Goal: Information Seeking & Learning: Find specific fact

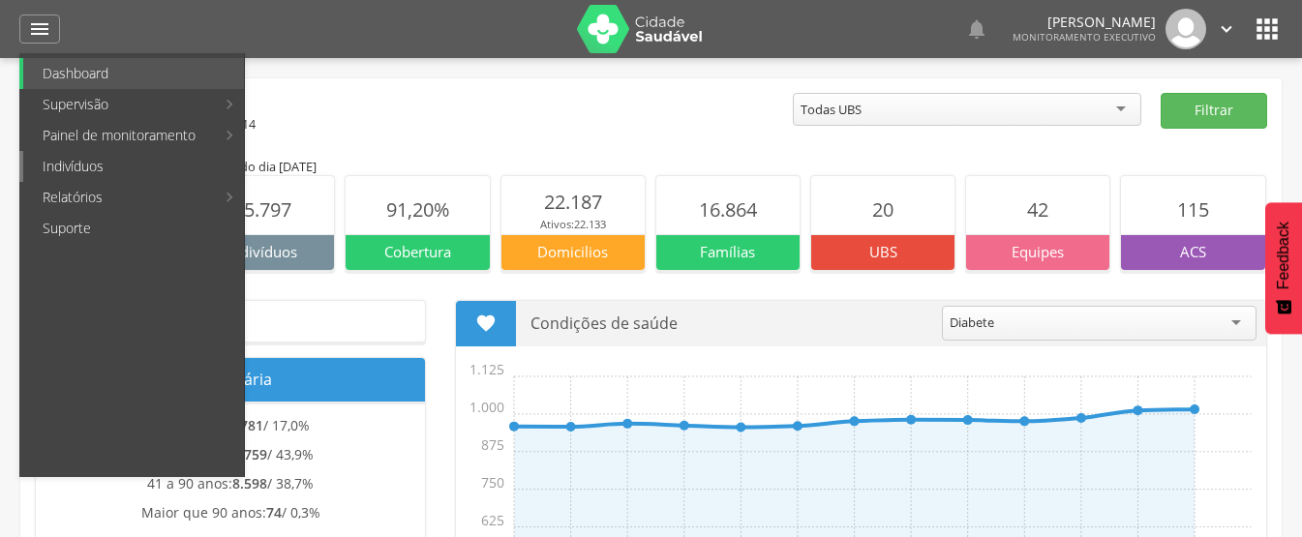
click at [68, 164] on link "Indivíduos" at bounding box center [133, 166] width 221 height 31
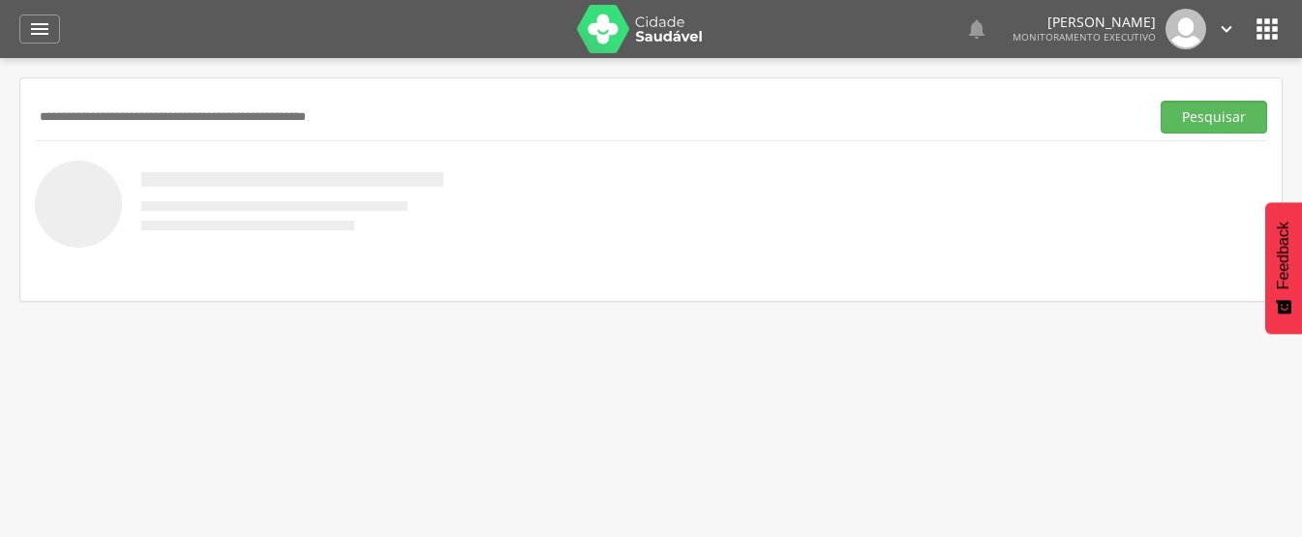
click at [263, 116] on input "text" at bounding box center [588, 117] width 1106 height 33
type input "**********"
click at [1160, 101] on button "Pesquisar" at bounding box center [1213, 117] width 106 height 33
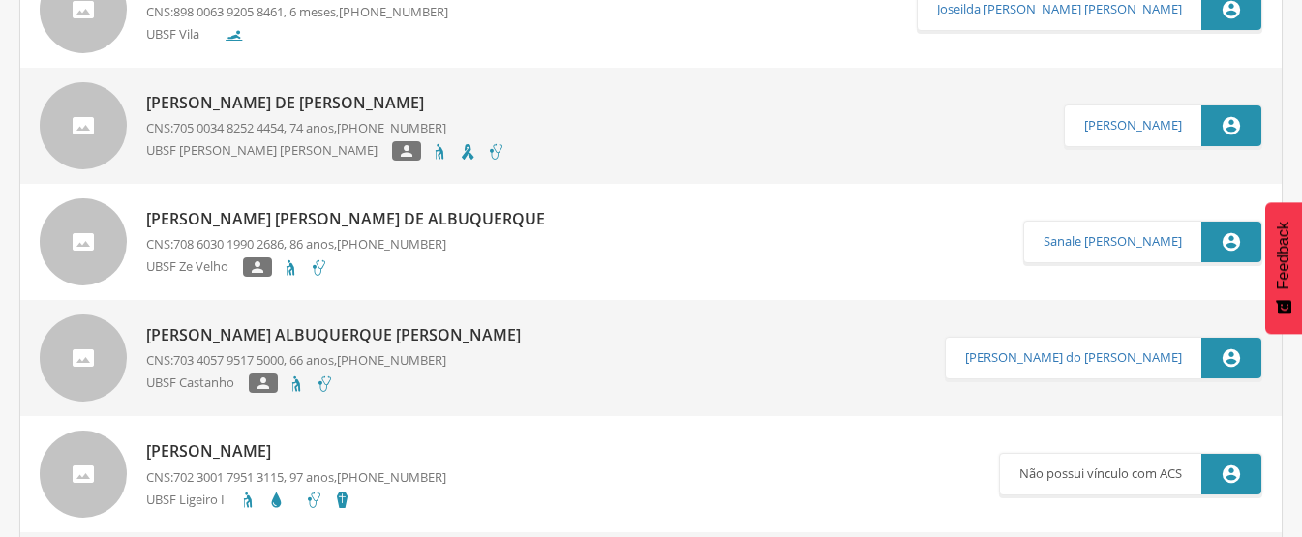
scroll to position [194, 0]
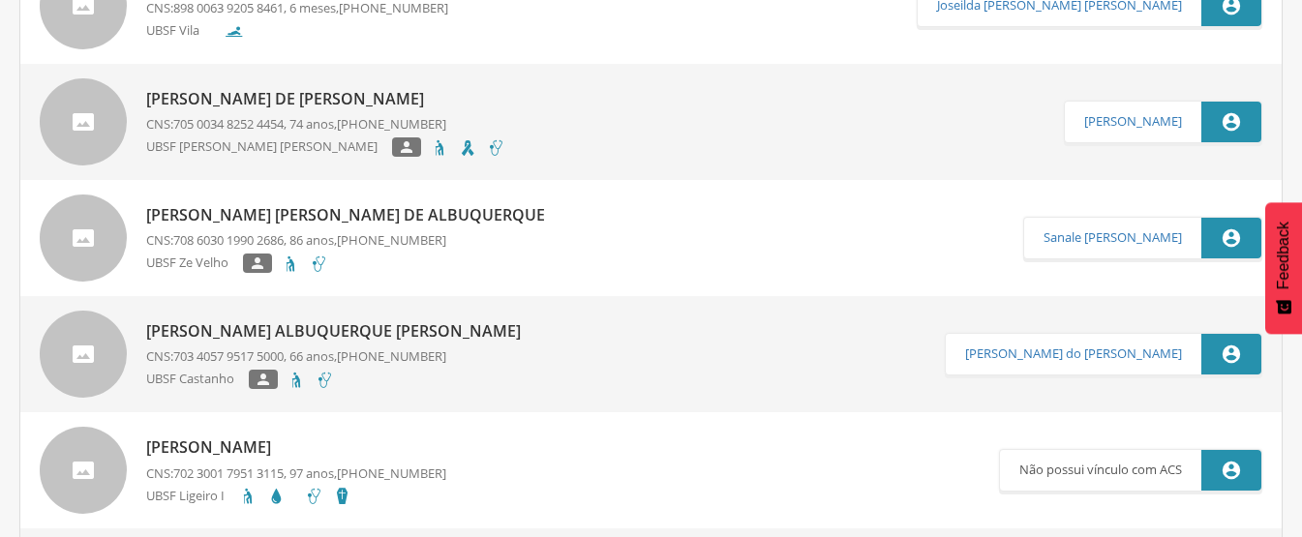
click at [223, 335] on p "Francisca Maria Albuquerque Vierra" at bounding box center [338, 331] width 384 height 22
type input "**********"
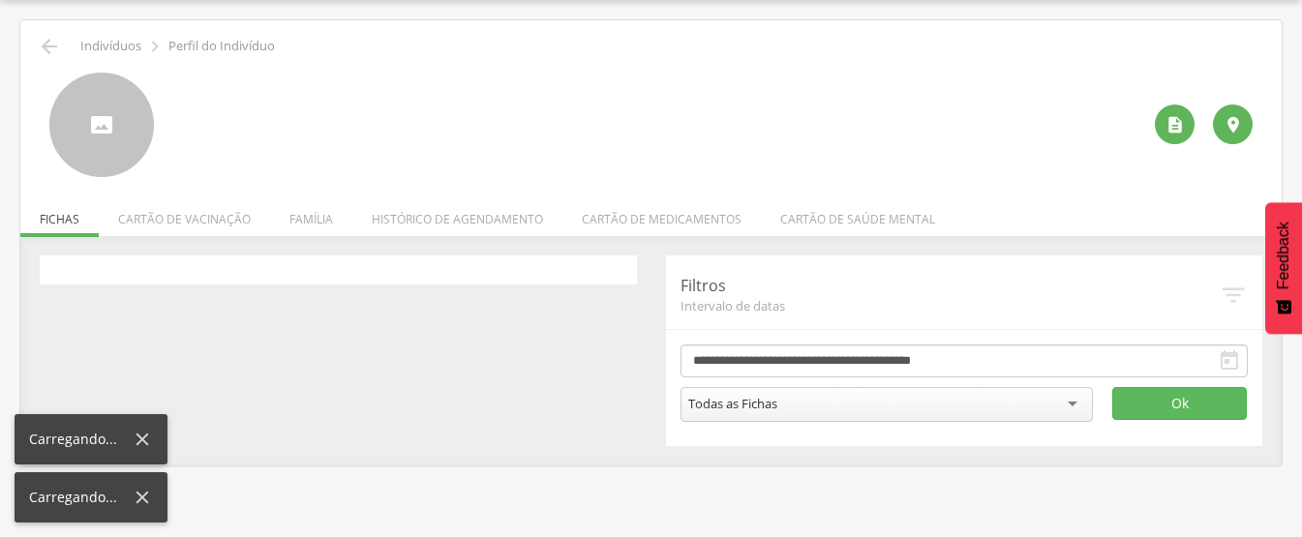
scroll to position [58, 0]
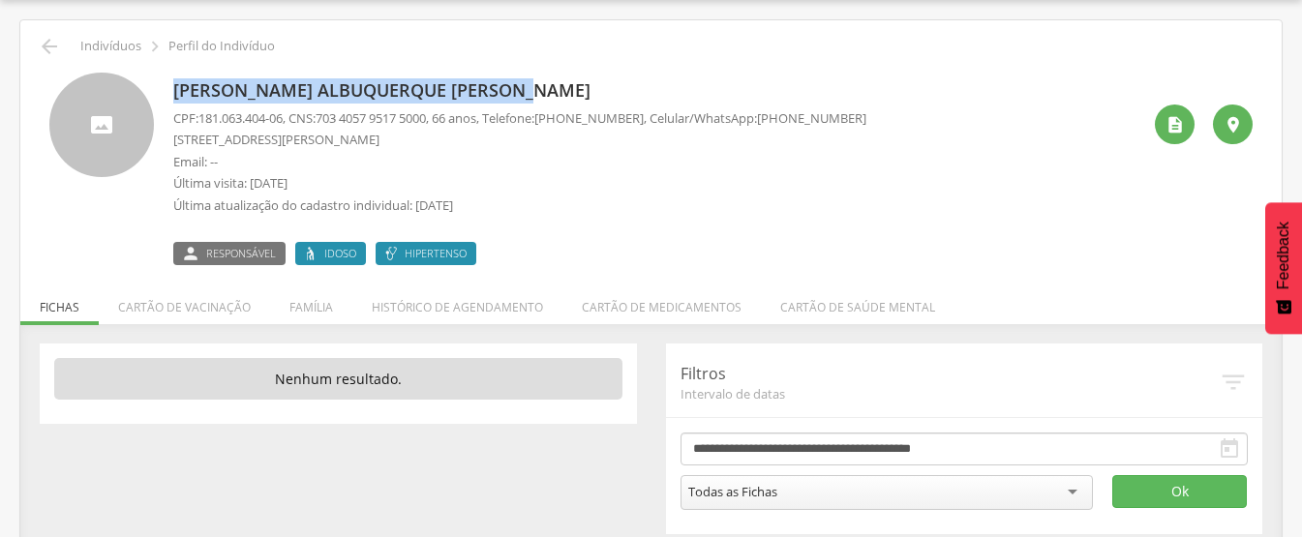
drag, startPoint x: 168, startPoint y: 88, endPoint x: 536, endPoint y: 88, distance: 367.8
click at [536, 88] on div "Francisca Maria Albuquerque Vierra CPF: 181.063.404-06 , CNS: 703 4057 9517 500…" at bounding box center [650, 169] width 1203 height 193
copy p "Francisca Maria Albuquerque Vierra"
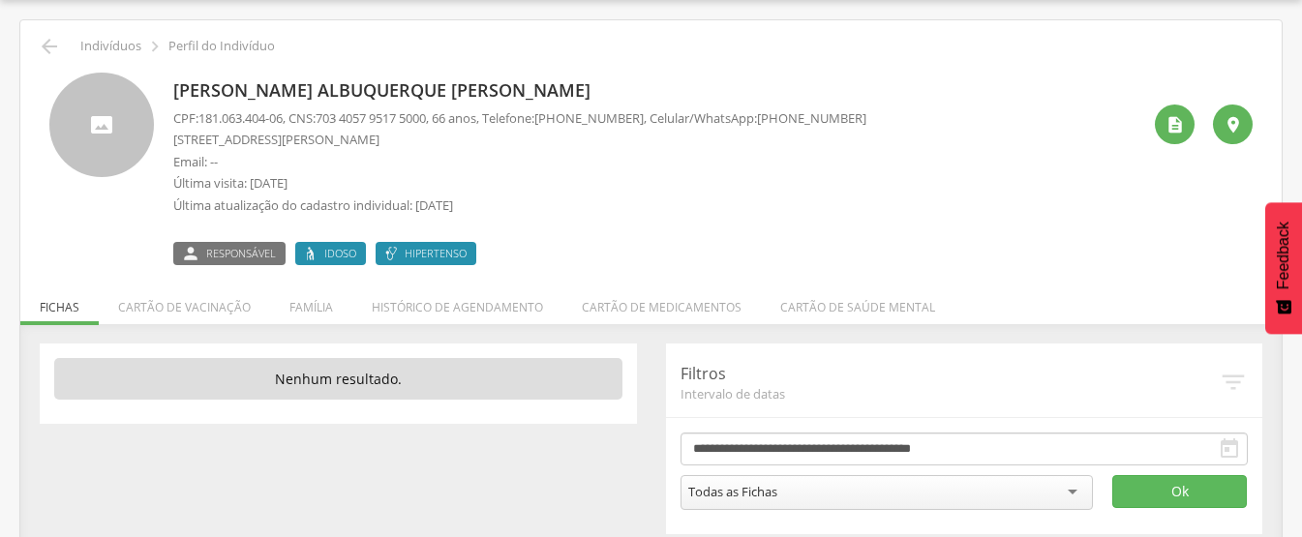
click at [914, 148] on div "Francisca Maria Albuquerque Vierra CPF: 181.063.404-06 , CNS: 703 4057 9517 500…" at bounding box center [656, 169] width 967 height 193
click at [52, 42] on icon "" at bounding box center [49, 46] width 23 height 23
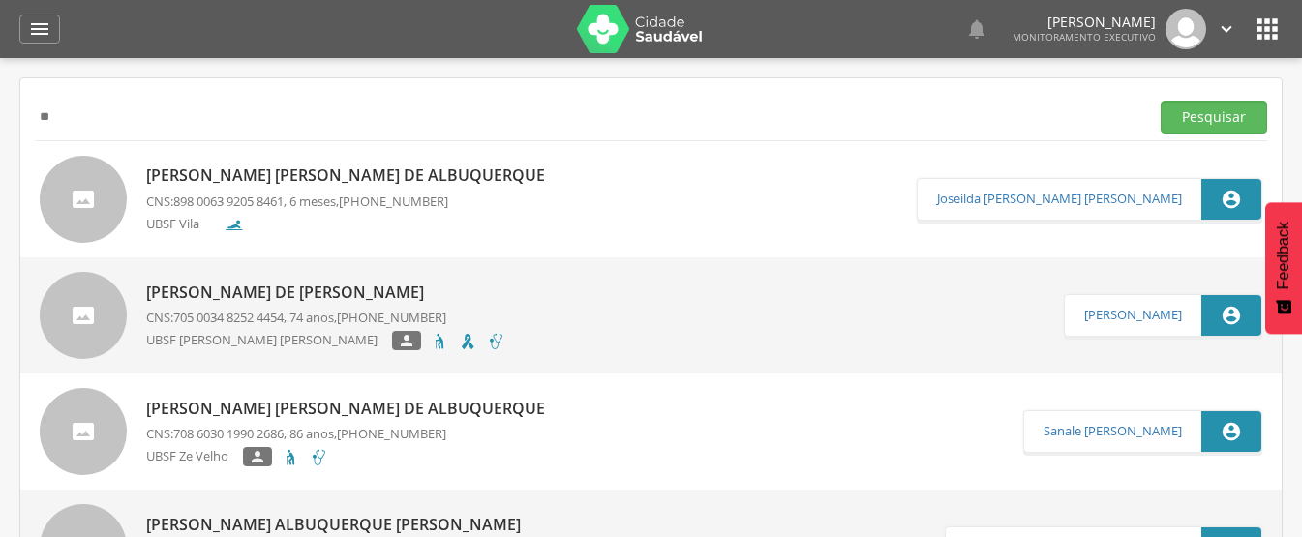
type input "*"
paste input "**********"
type input "**********"
click at [1160, 101] on button "Pesquisar" at bounding box center [1213, 117] width 106 height 33
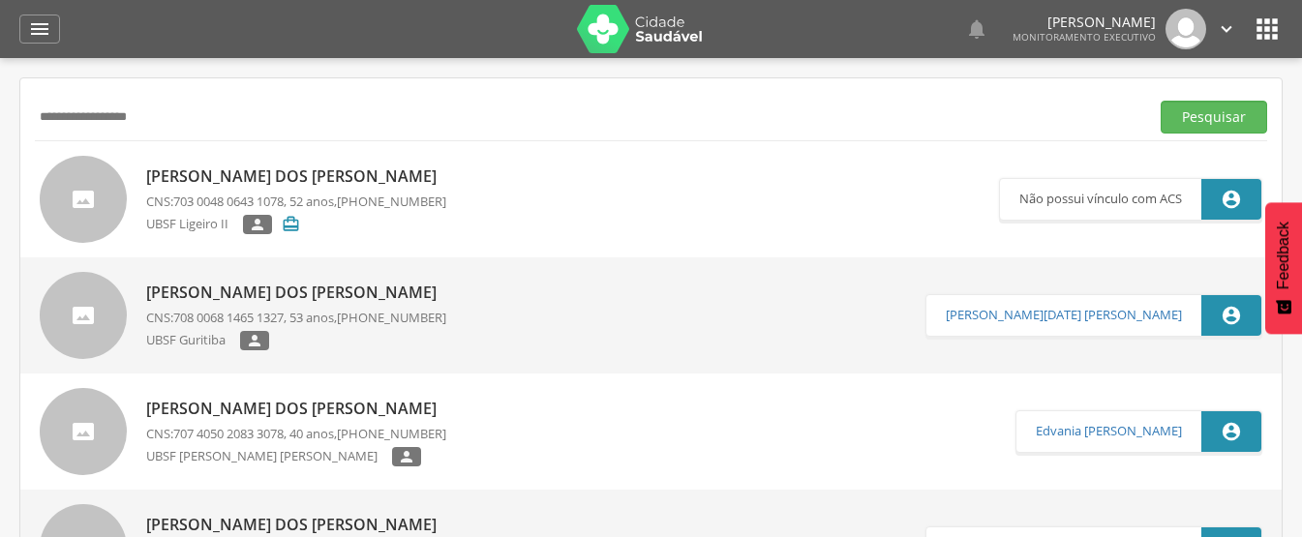
scroll to position [97, 0]
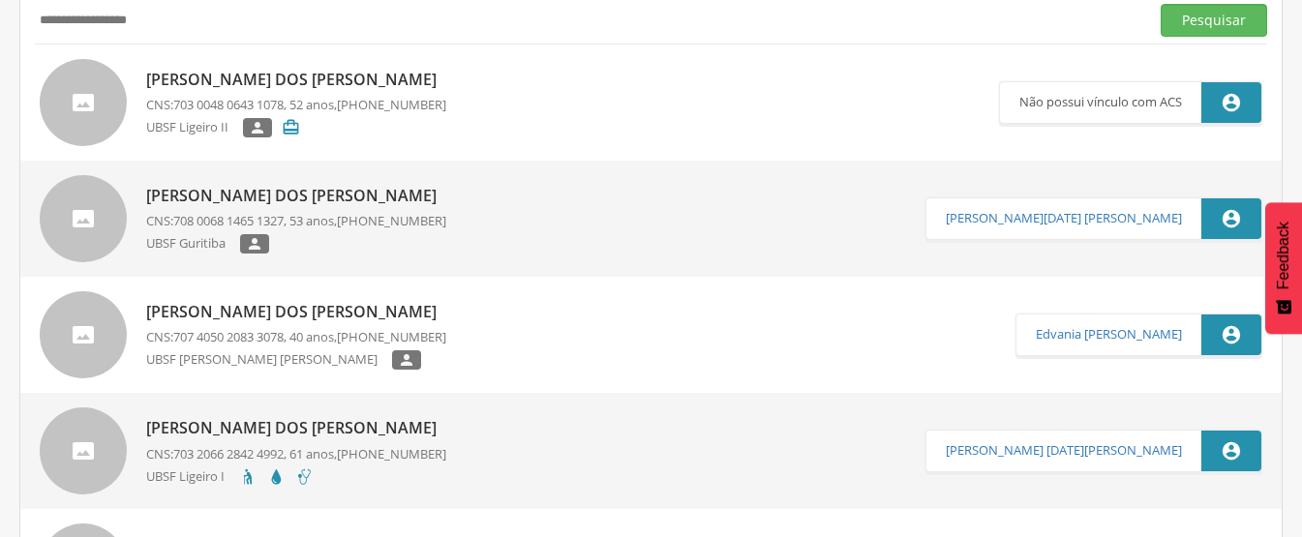
click at [165, 195] on p "Joselia dos Santos Silva" at bounding box center [296, 196] width 300 height 22
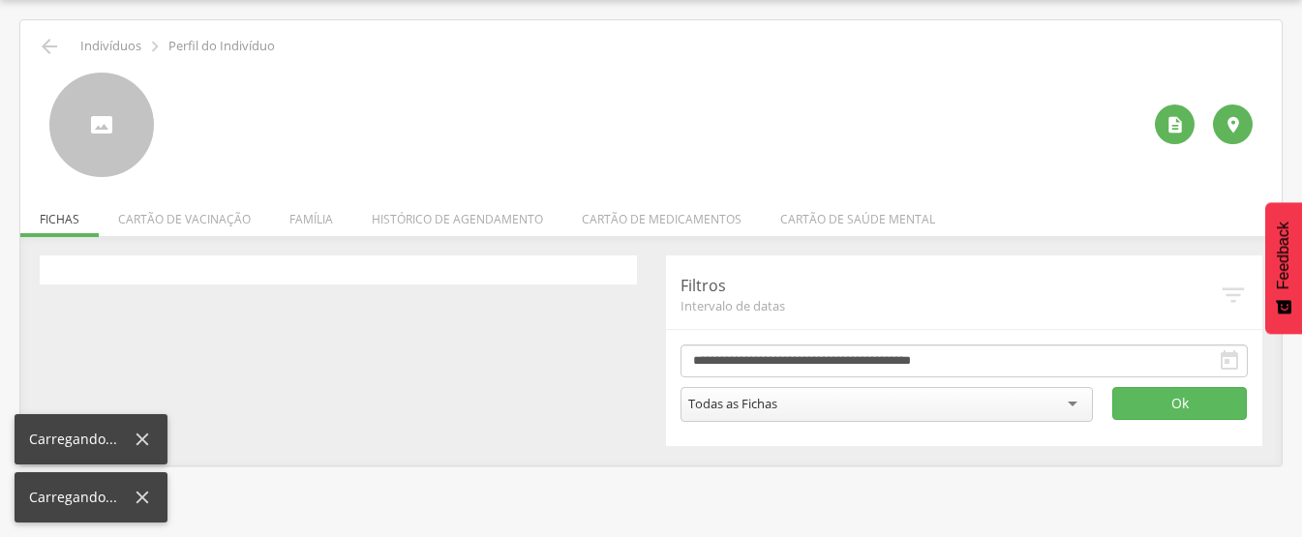
scroll to position [58, 0]
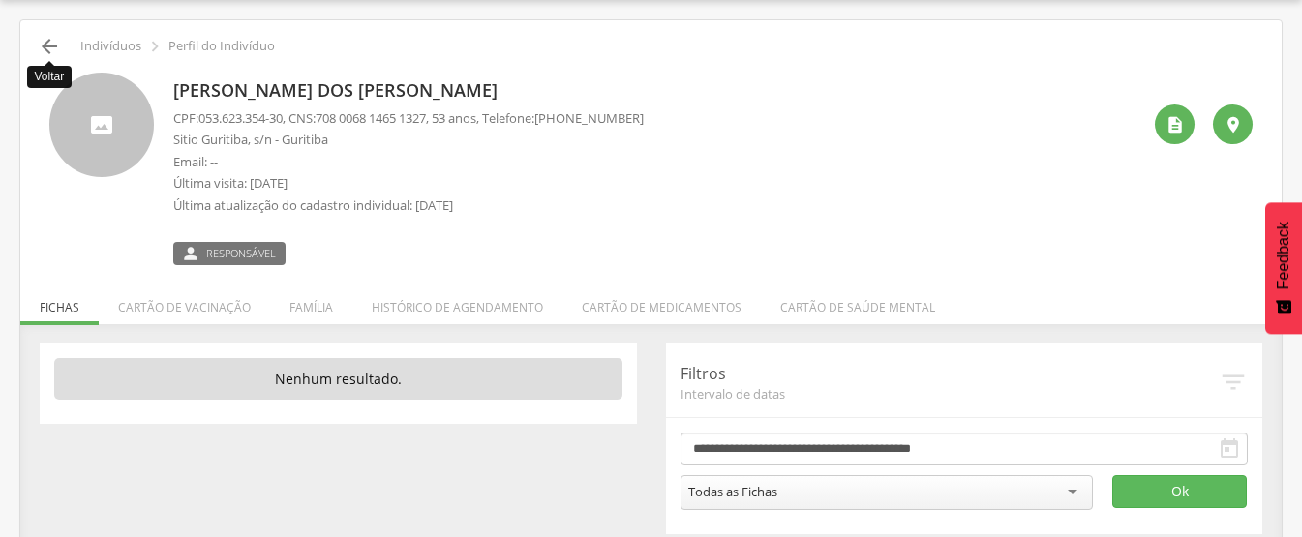
click at [40, 46] on icon "" at bounding box center [49, 46] width 23 height 23
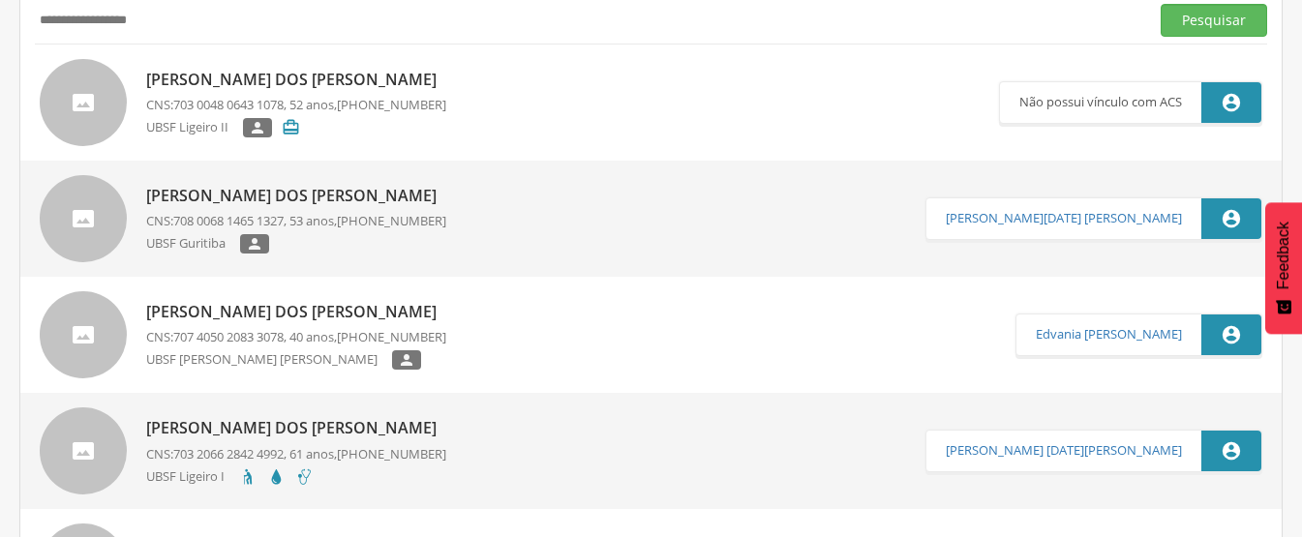
scroll to position [58, 0]
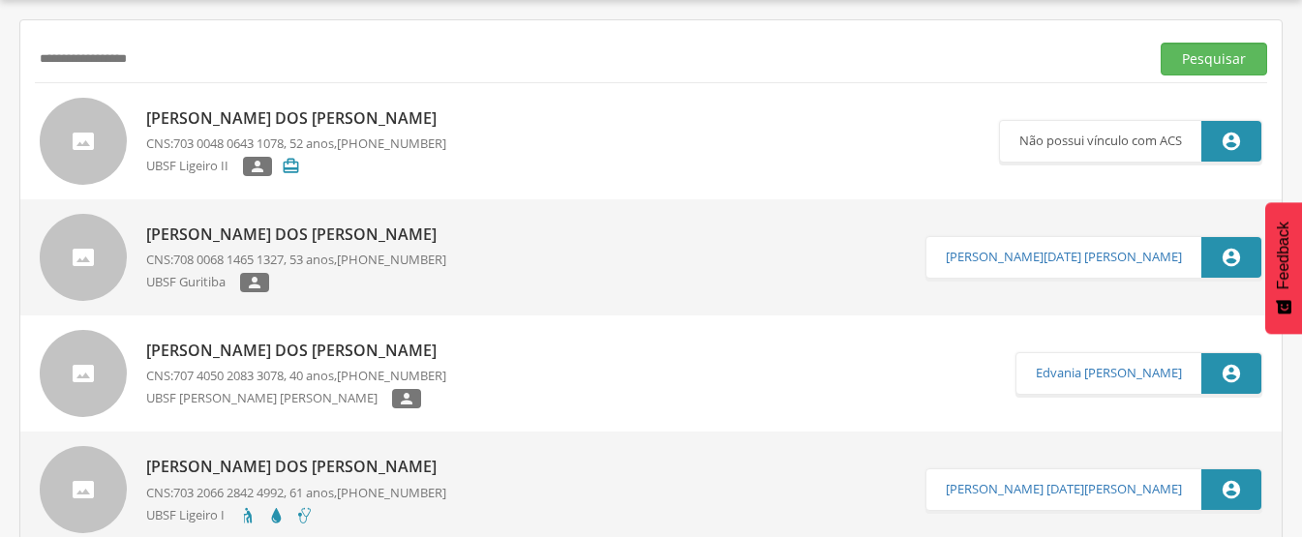
click at [160, 125] on p "Josélia dos Santos" at bounding box center [296, 118] width 300 height 22
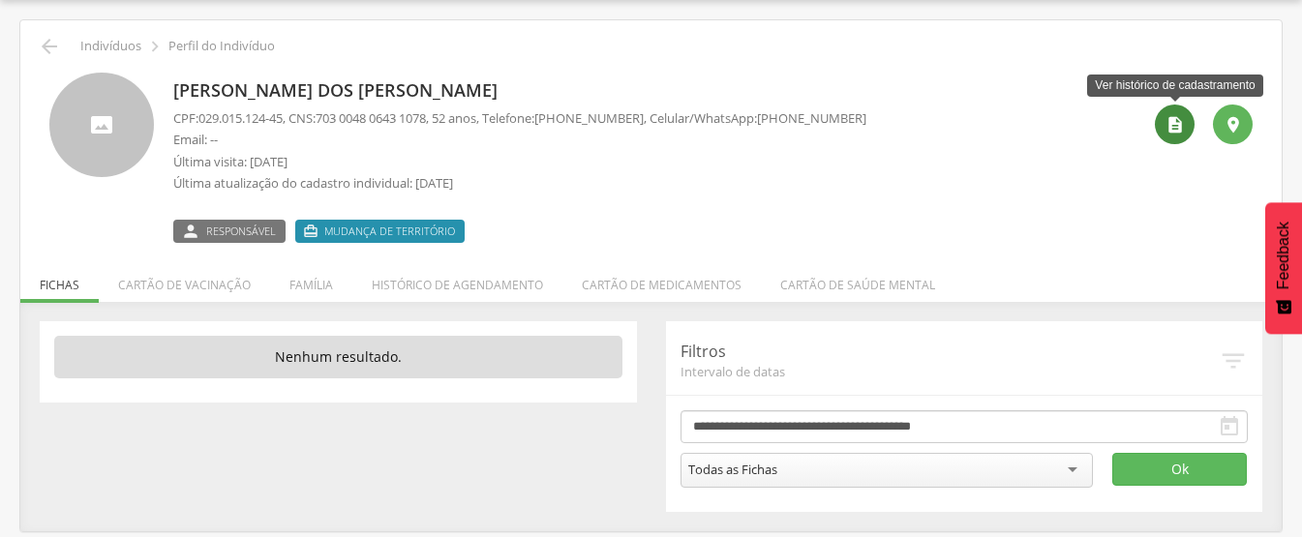
click at [1181, 127] on icon "" at bounding box center [1174, 124] width 19 height 19
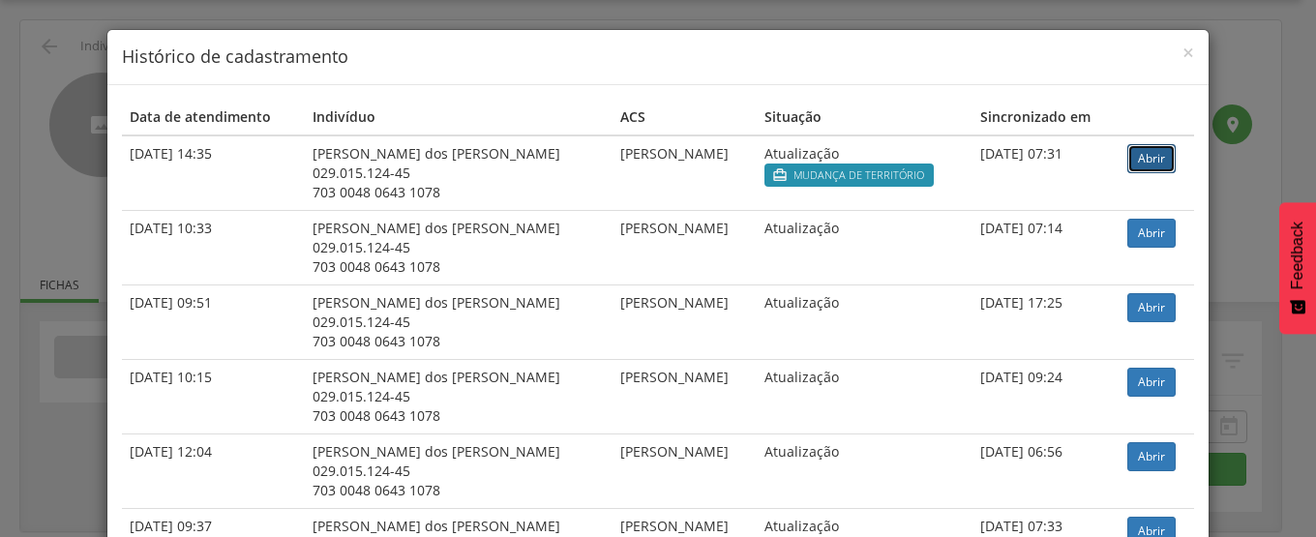
click at [1145, 154] on link "Abrir" at bounding box center [1152, 158] width 48 height 29
click at [1183, 50] on span "×" at bounding box center [1189, 52] width 12 height 27
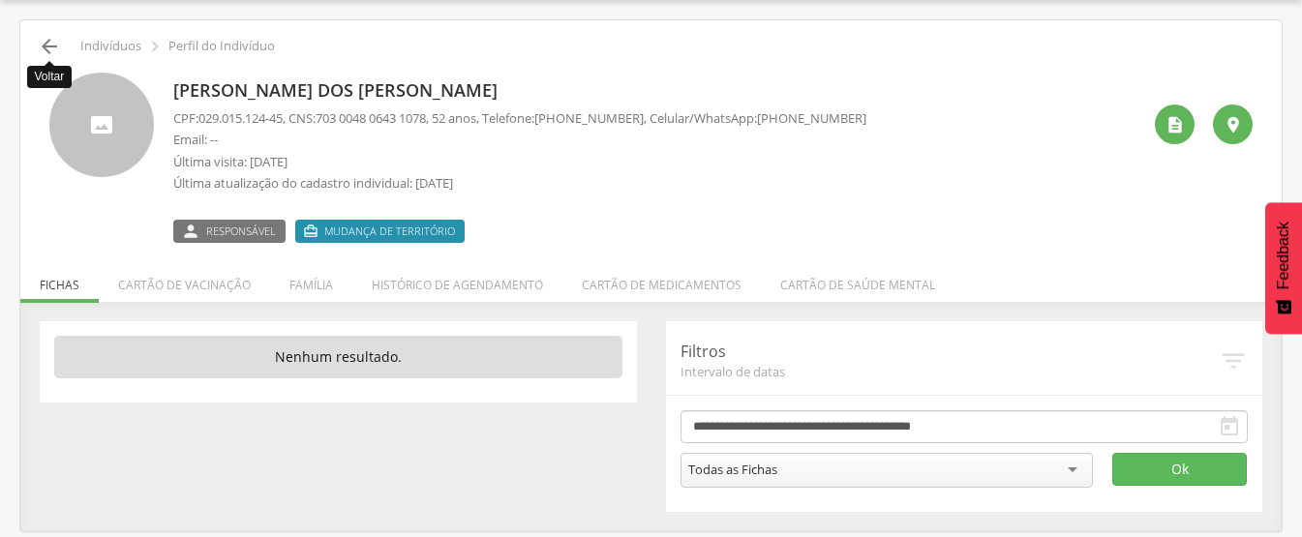
click at [43, 39] on icon "" at bounding box center [49, 46] width 23 height 23
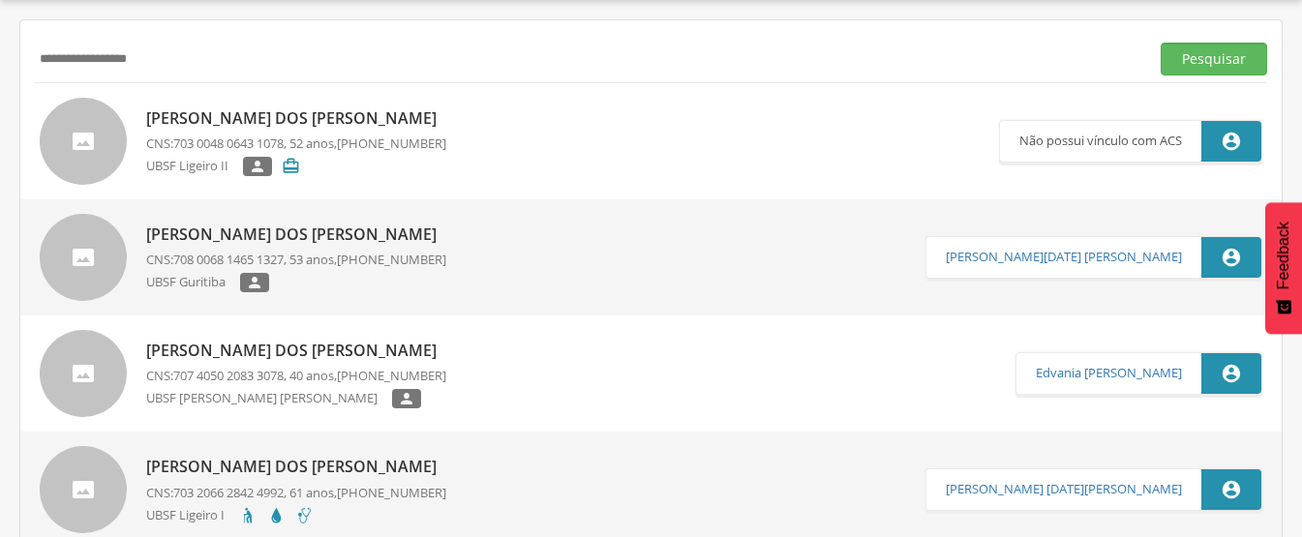
click at [201, 124] on p "Josélia dos Santos" at bounding box center [296, 118] width 300 height 22
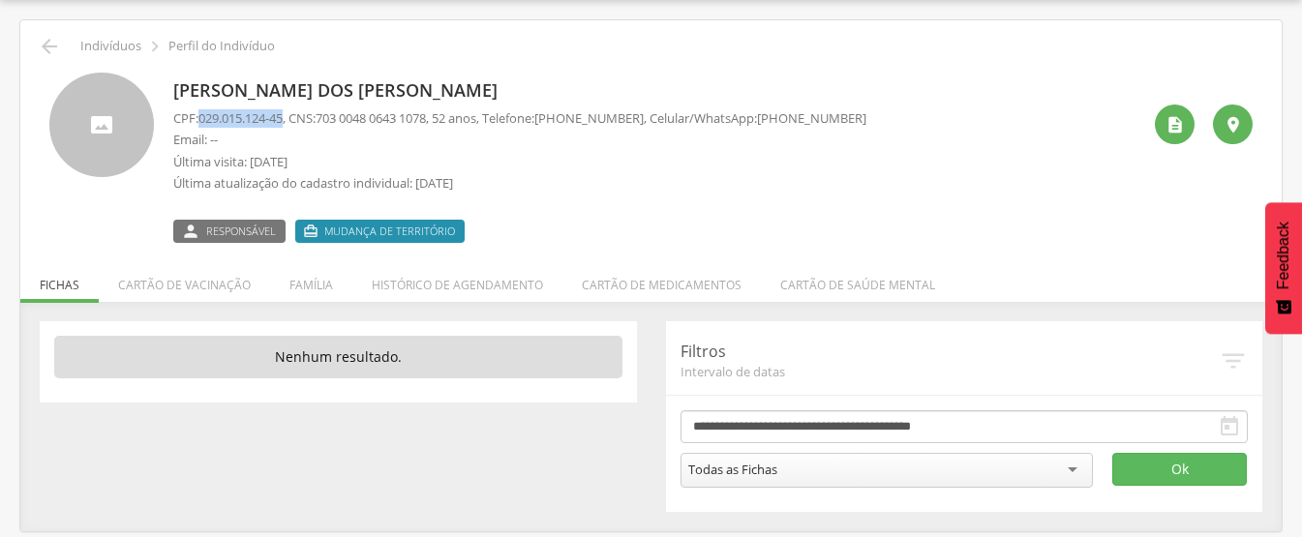
drag, startPoint x: 199, startPoint y: 118, endPoint x: 289, endPoint y: 126, distance: 90.3
click at [289, 126] on p "CPF: 029.015.124-45 , CNS: 703 0048 0643 1078 , 52 anos, Telefone: (83) 99192-9…" at bounding box center [519, 118] width 693 height 18
copy p "029.015.124-45"
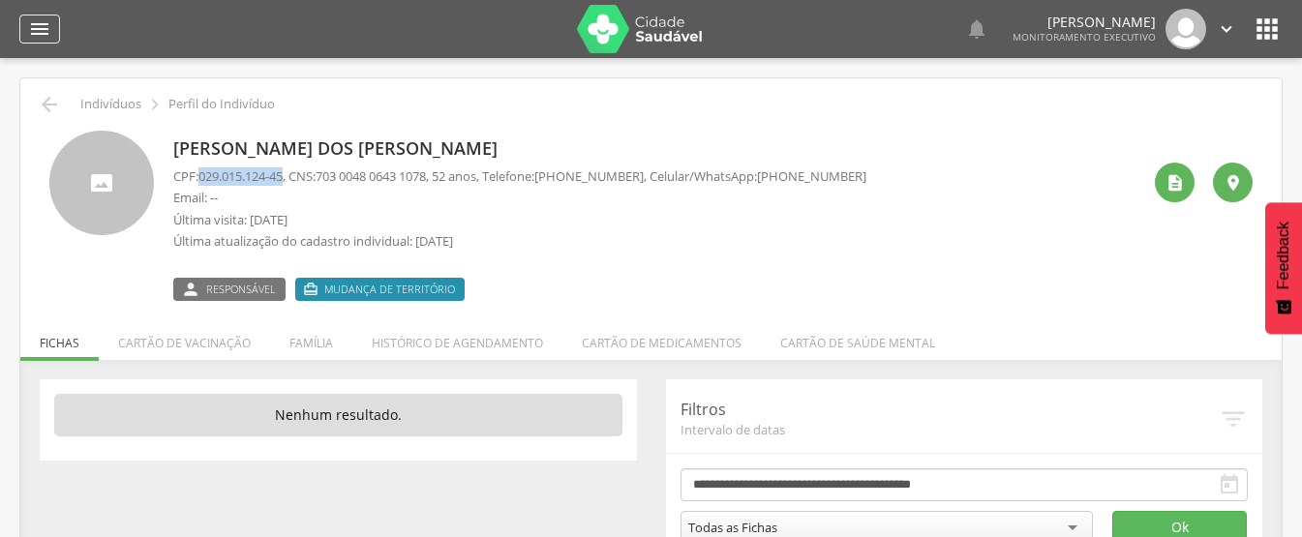
click at [24, 17] on div "" at bounding box center [39, 29] width 41 height 29
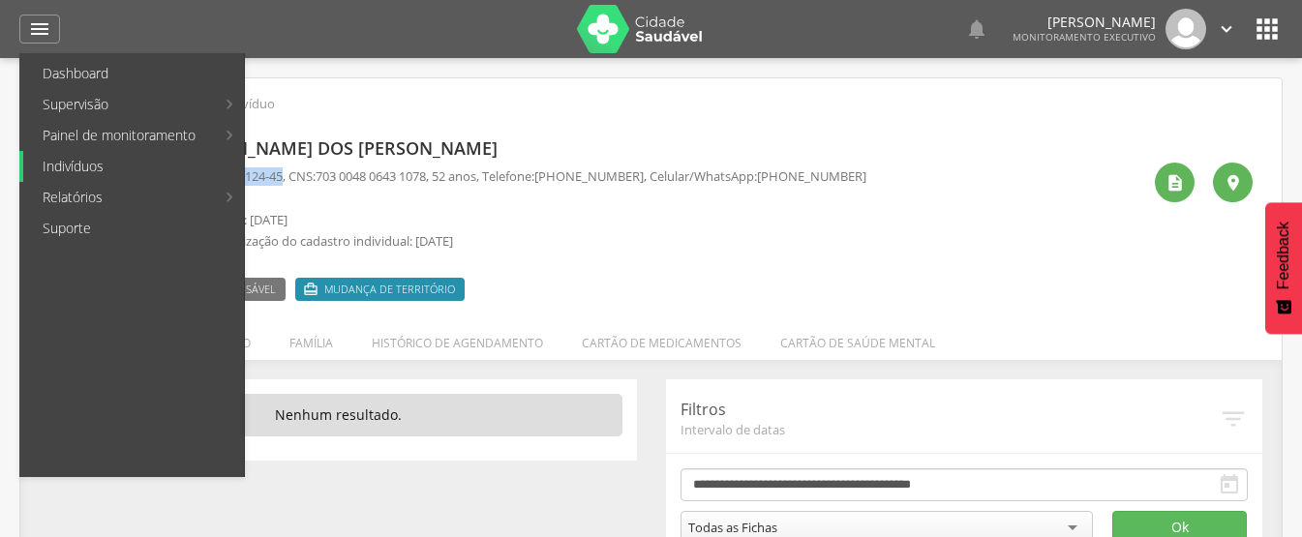
click at [81, 173] on link "Indivíduos" at bounding box center [133, 166] width 221 height 31
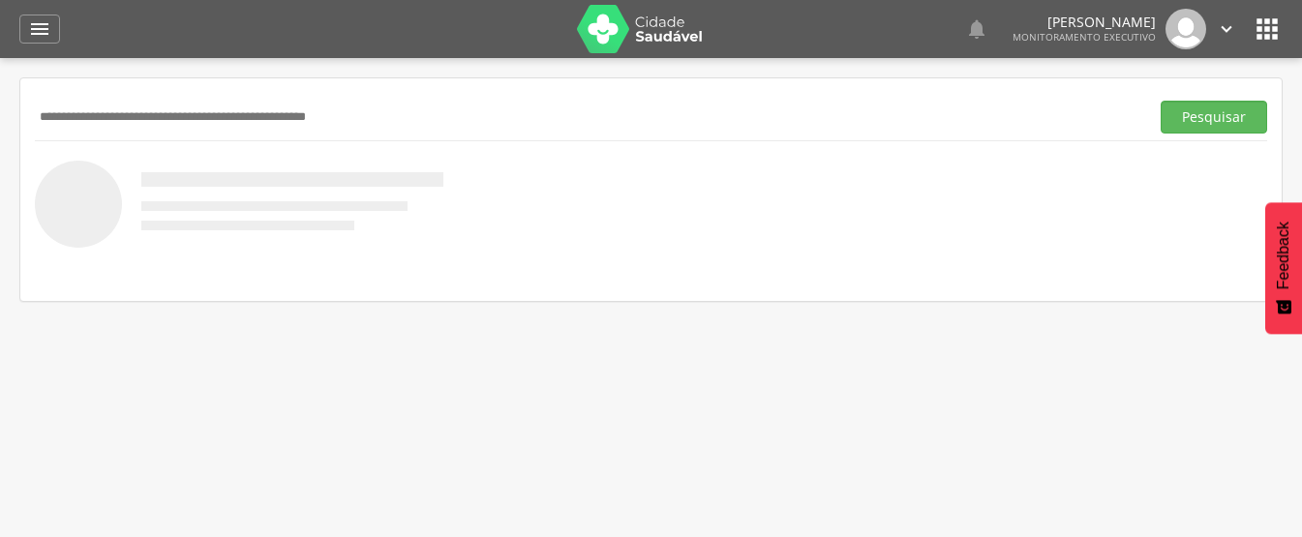
paste input "**********"
click at [1160, 101] on button "Pesquisar" at bounding box center [1213, 117] width 106 height 33
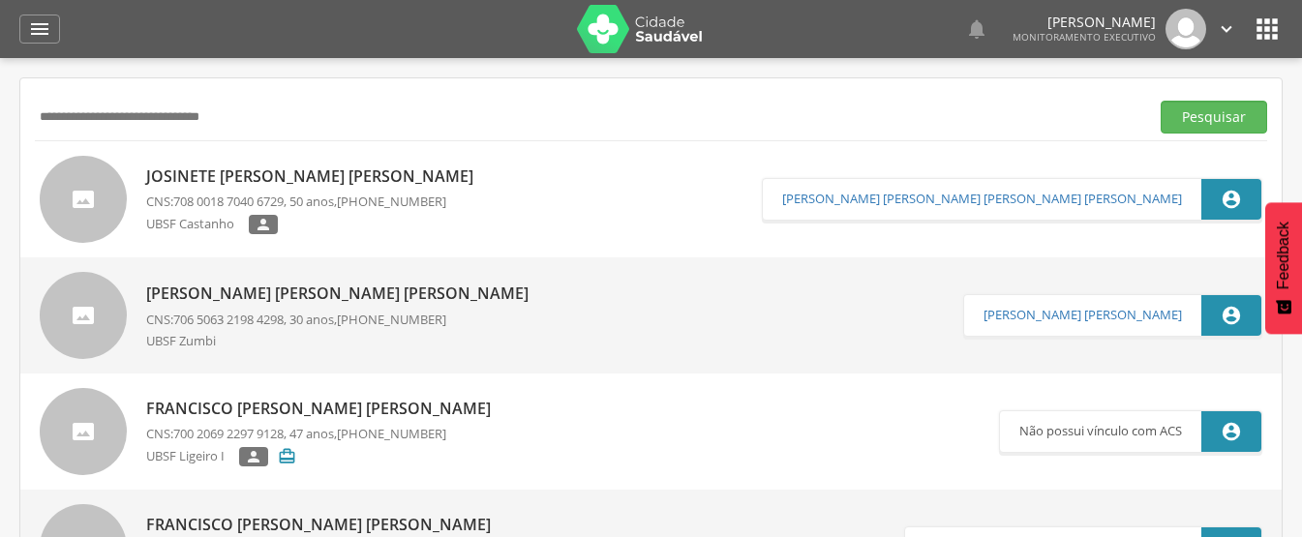
click at [286, 168] on p "Josinete Francisco de Souza Silva" at bounding box center [314, 176] width 337 height 22
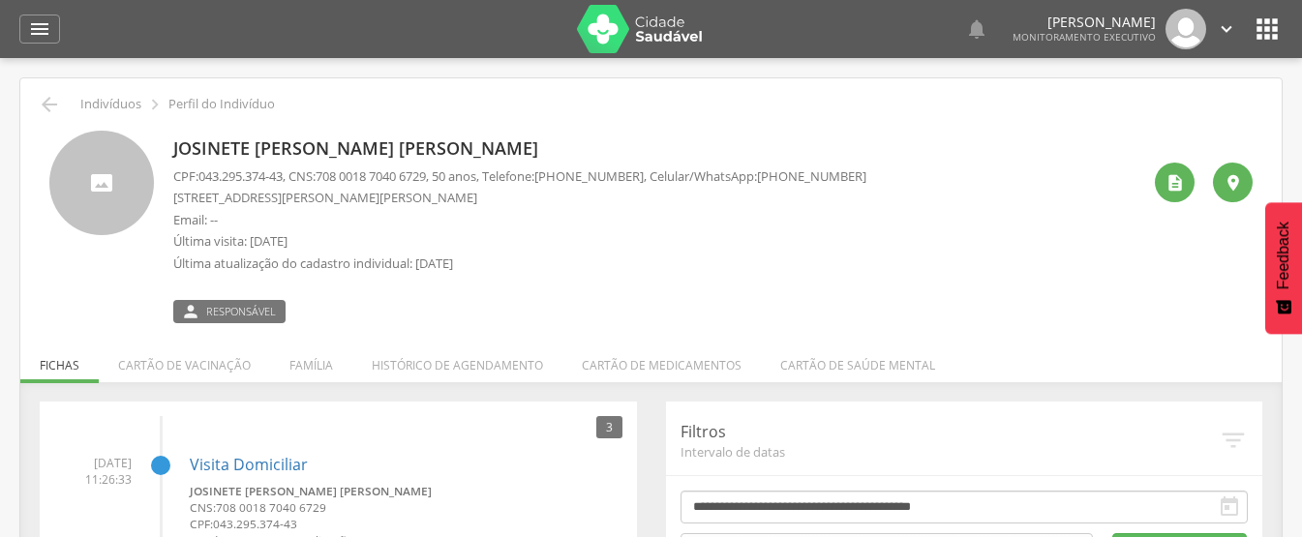
drag, startPoint x: 585, startPoint y: 177, endPoint x: 657, endPoint y: 181, distance: 72.7
click at [657, 181] on p "CPF: 043.295.374-43 , CNS: 708 0018 7040 6729 , 50 anos, Telefone: (83) 99186-8…" at bounding box center [519, 176] width 693 height 18
copy span "99186-8029"
click at [45, 100] on icon "" at bounding box center [49, 104] width 23 height 23
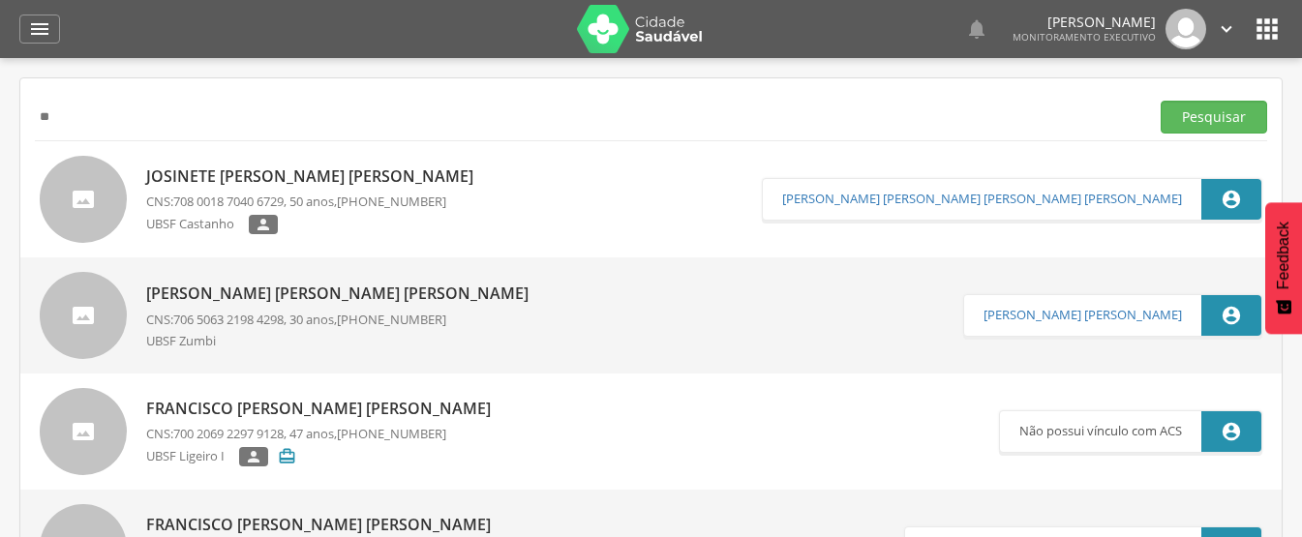
type input "*"
click at [264, 130] on input "text" at bounding box center [588, 117] width 1106 height 33
type input "**********"
click at [1160, 101] on button "Pesquisar" at bounding box center [1213, 117] width 106 height 33
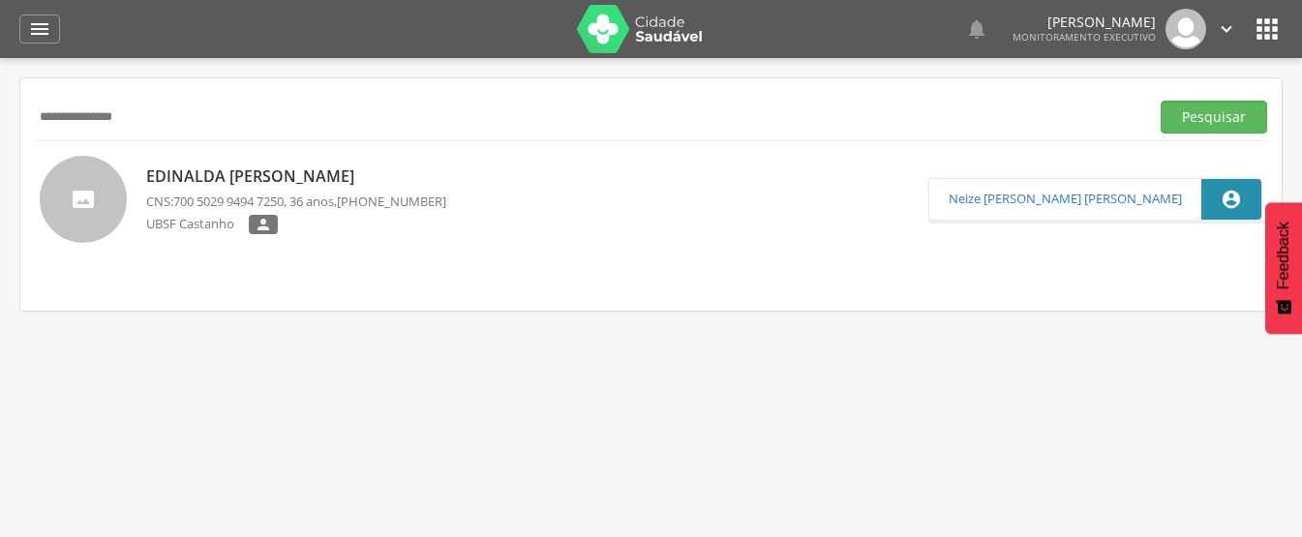
click at [217, 175] on p "Edinalda Eliete da Silva" at bounding box center [296, 176] width 300 height 22
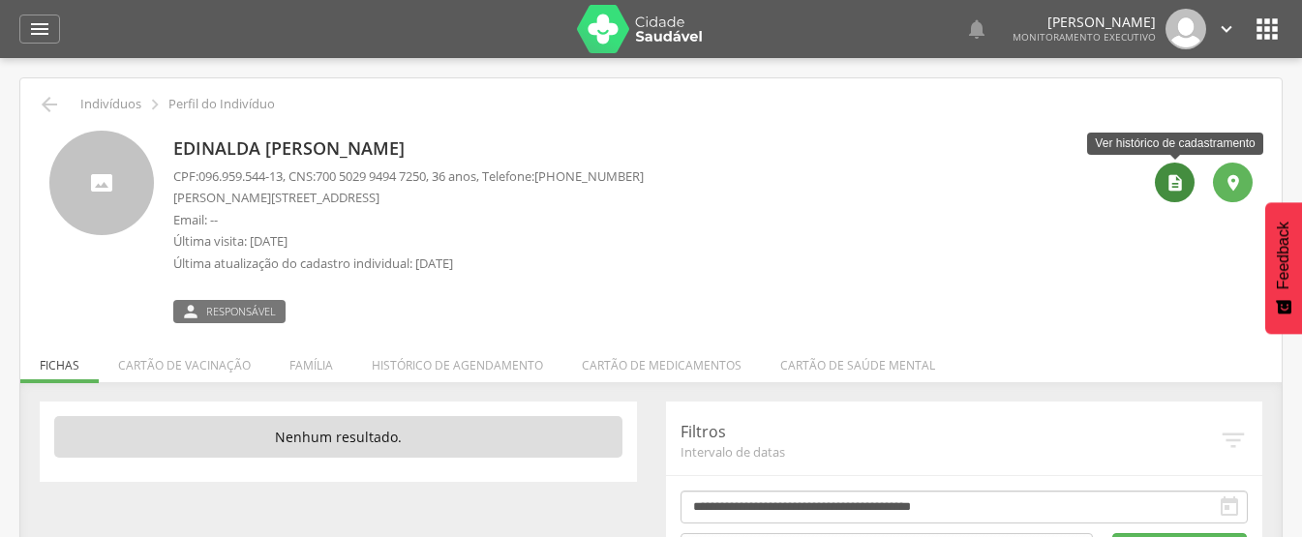
click at [1173, 176] on icon "" at bounding box center [1174, 182] width 19 height 19
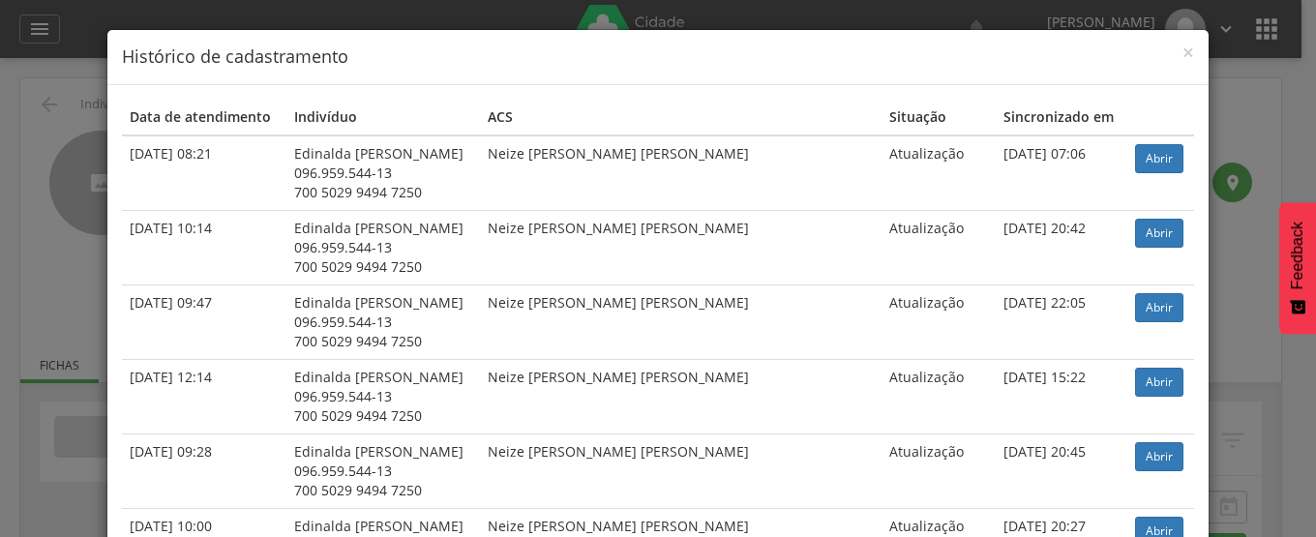
click at [1221, 146] on div "× Histórico de cadastramento Data de atendimento Indivíduo ACS Situação Sincron…" at bounding box center [658, 268] width 1316 height 537
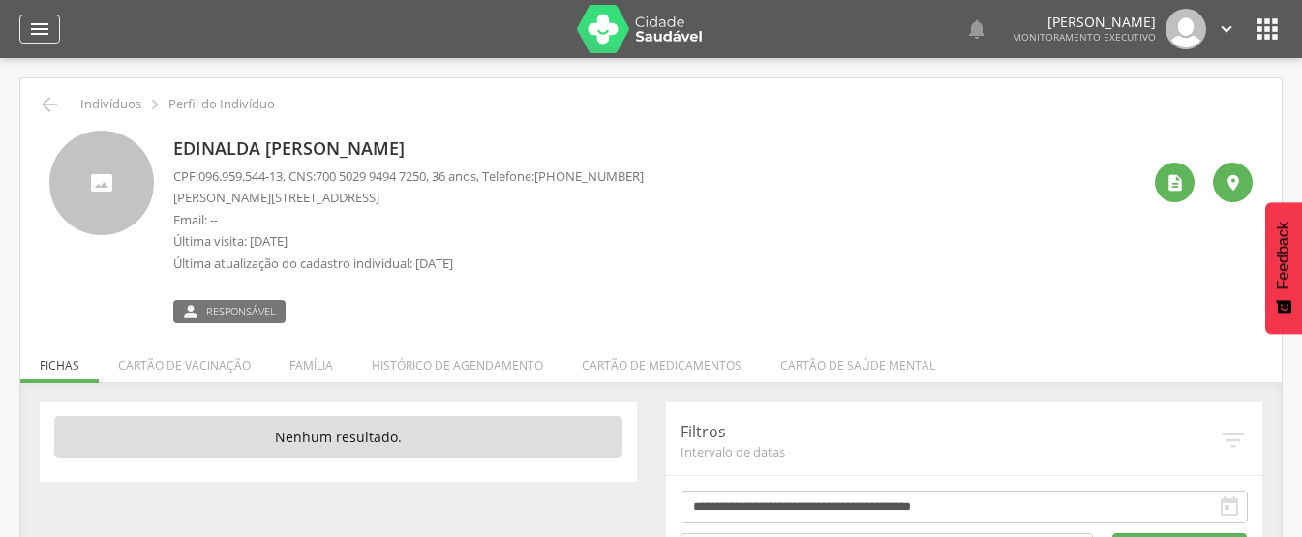
click at [42, 34] on icon "" at bounding box center [39, 28] width 23 height 23
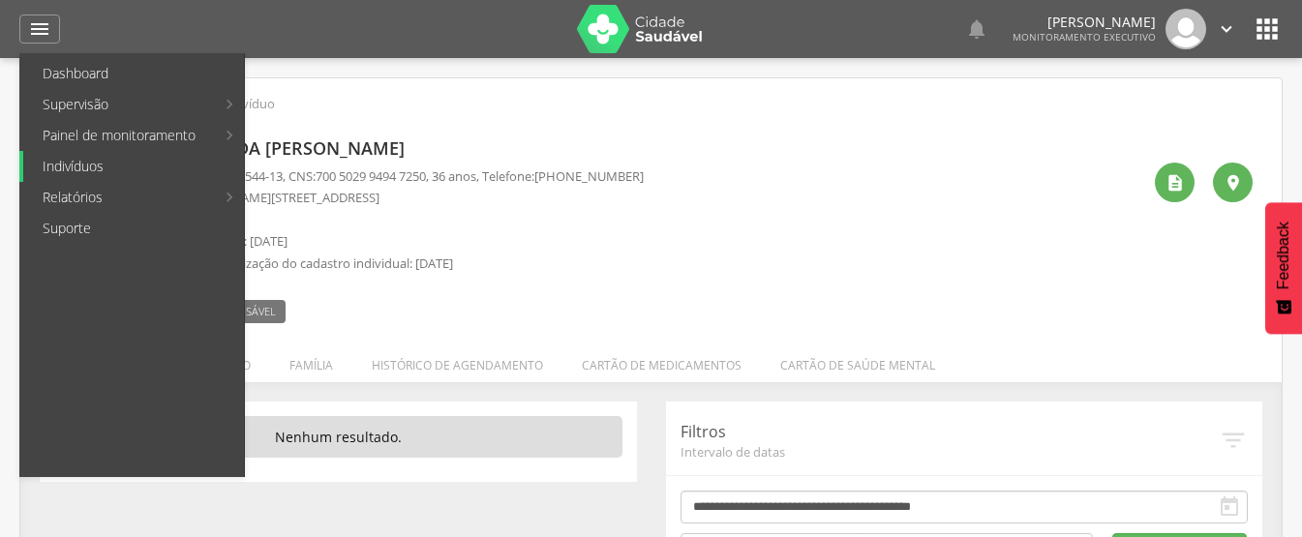
click at [83, 163] on link "Indivíduos" at bounding box center [133, 166] width 221 height 31
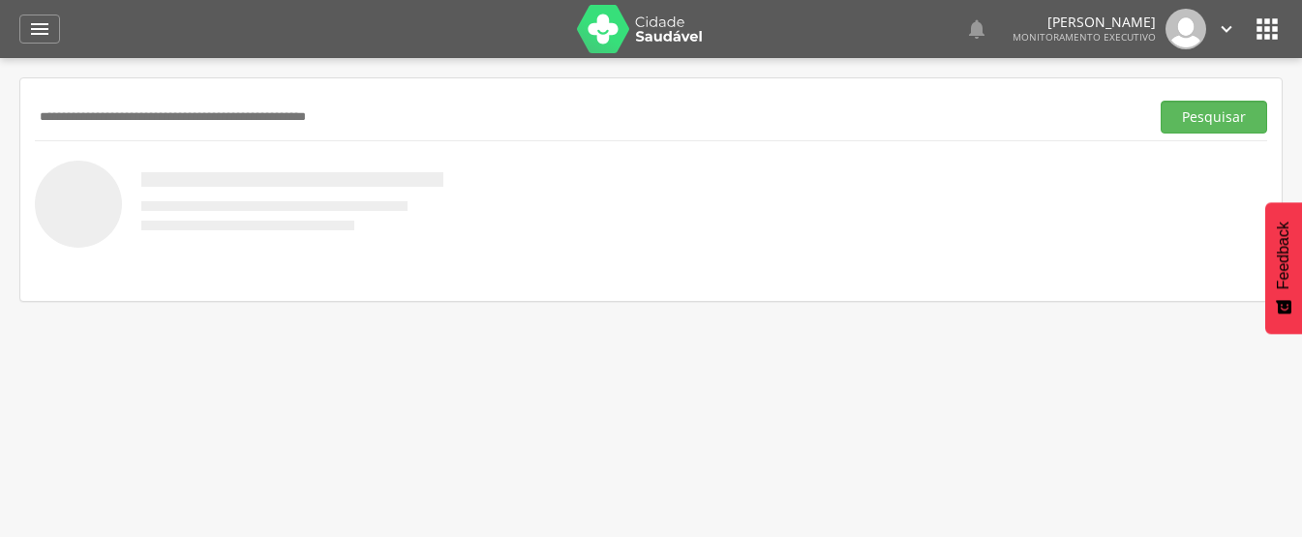
paste input "**********"
click at [1160, 101] on button "Pesquisar" at bounding box center [1213, 117] width 106 height 33
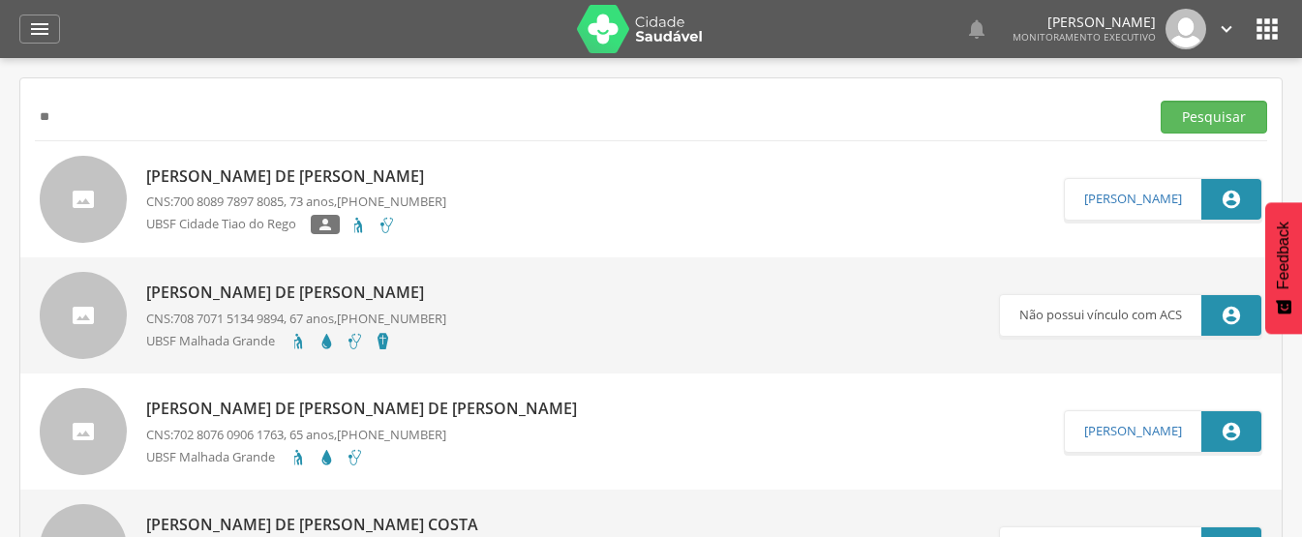
type input "*"
paste input "**********"
click at [1160, 101] on button "Pesquisar" at bounding box center [1213, 117] width 106 height 33
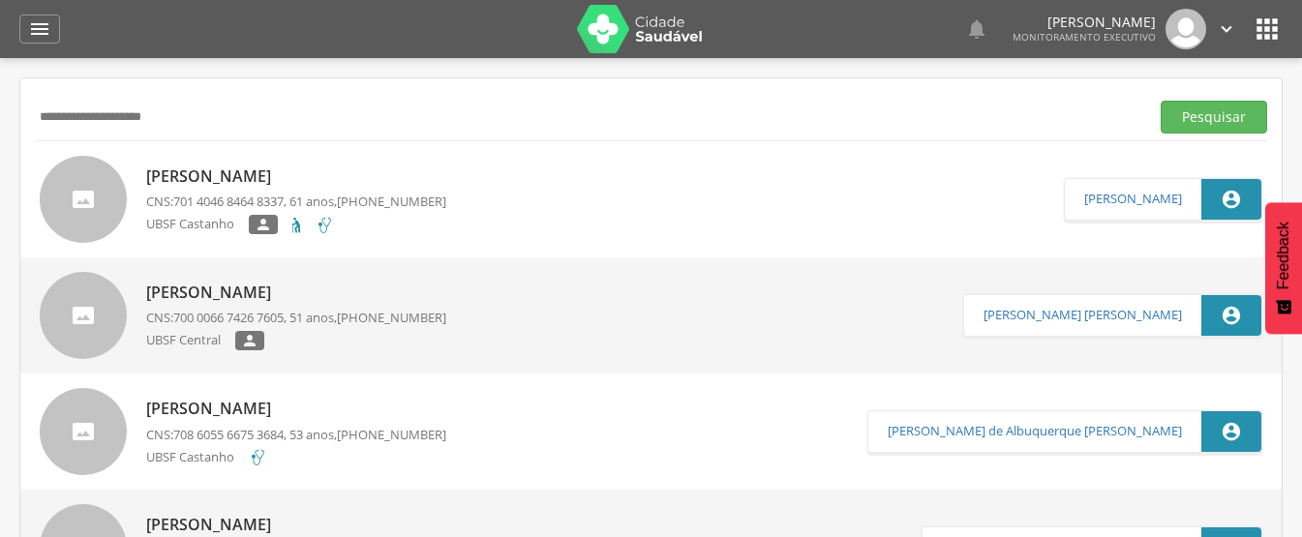
click at [184, 183] on p "Solimar Soares Maciel" at bounding box center [296, 176] width 300 height 22
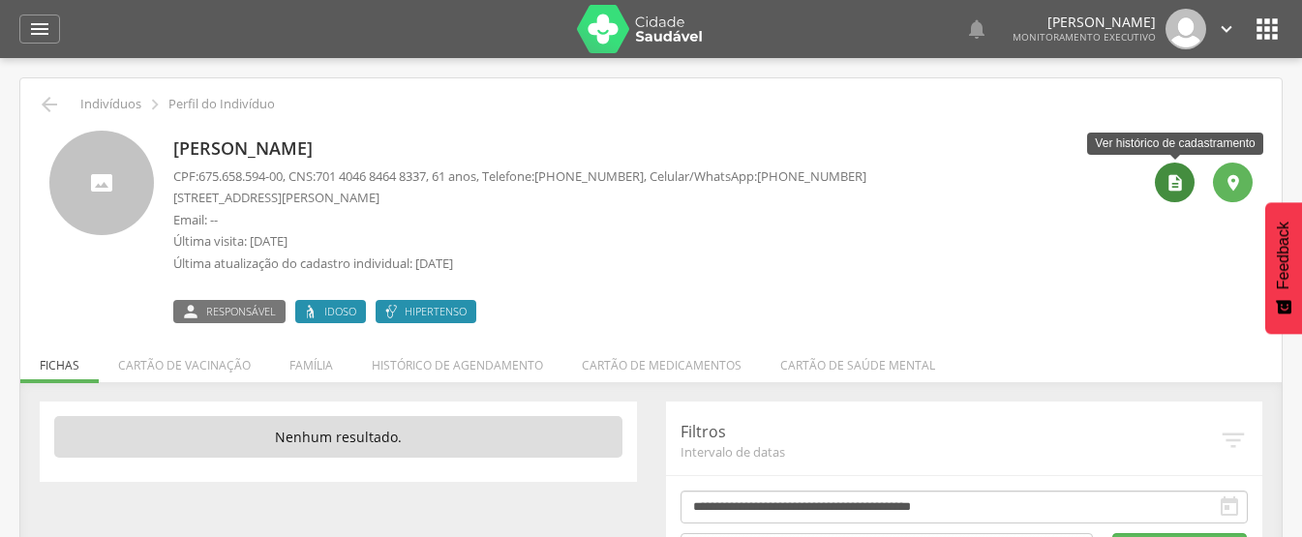
click at [1185, 187] on div "" at bounding box center [1175, 183] width 40 height 40
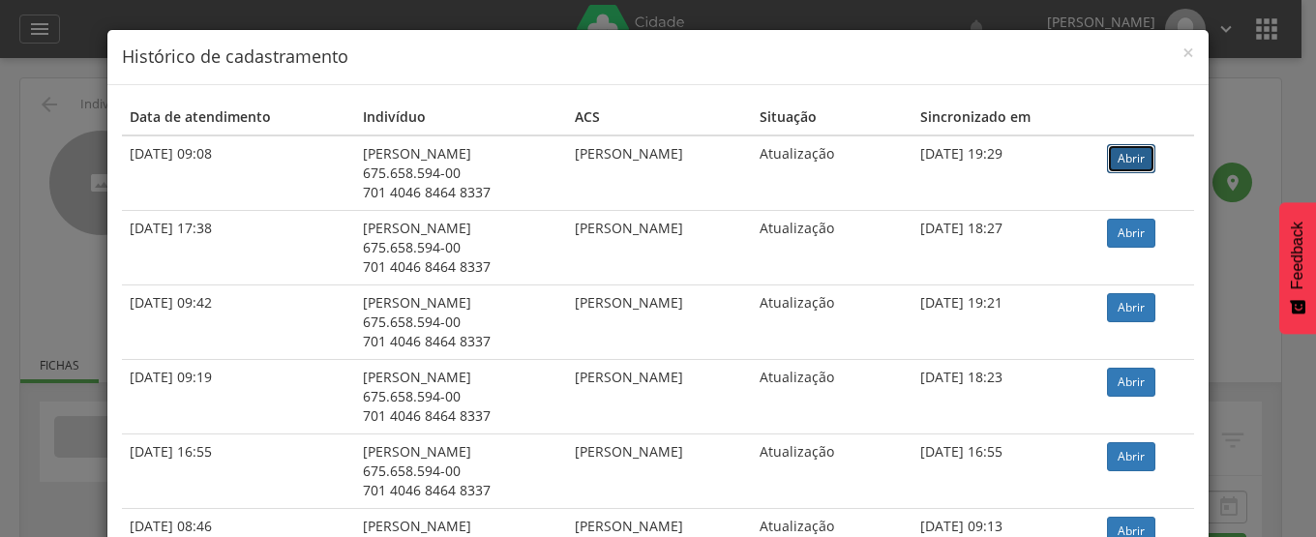
click at [1127, 161] on link "Abrir" at bounding box center [1131, 158] width 48 height 29
click at [1183, 49] on span "×" at bounding box center [1189, 52] width 12 height 27
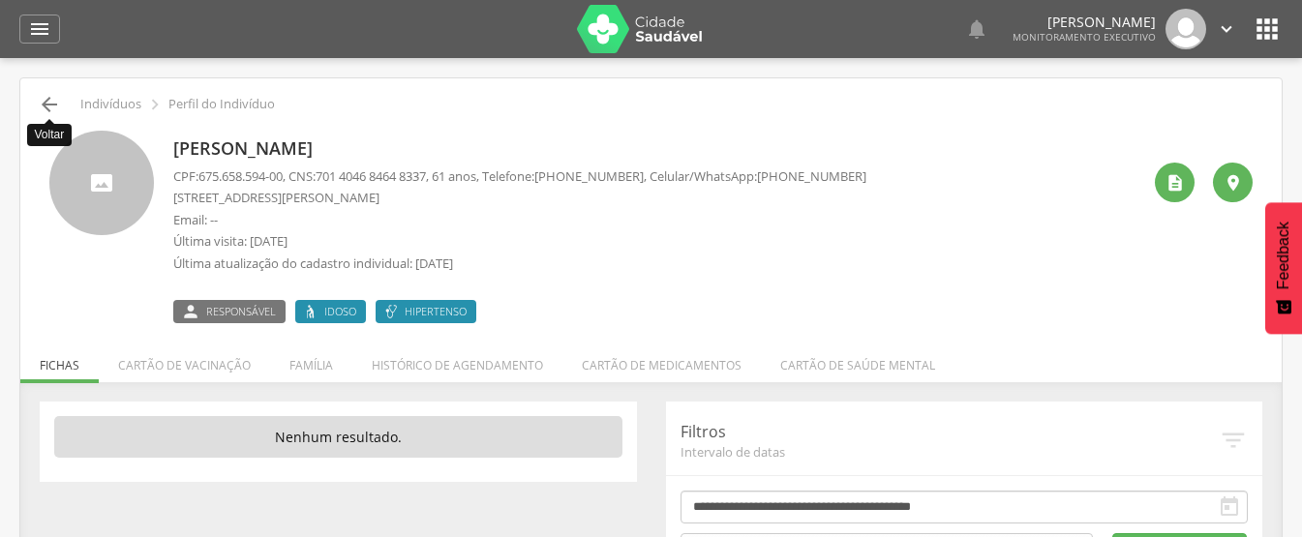
click at [44, 103] on icon "" at bounding box center [49, 104] width 23 height 23
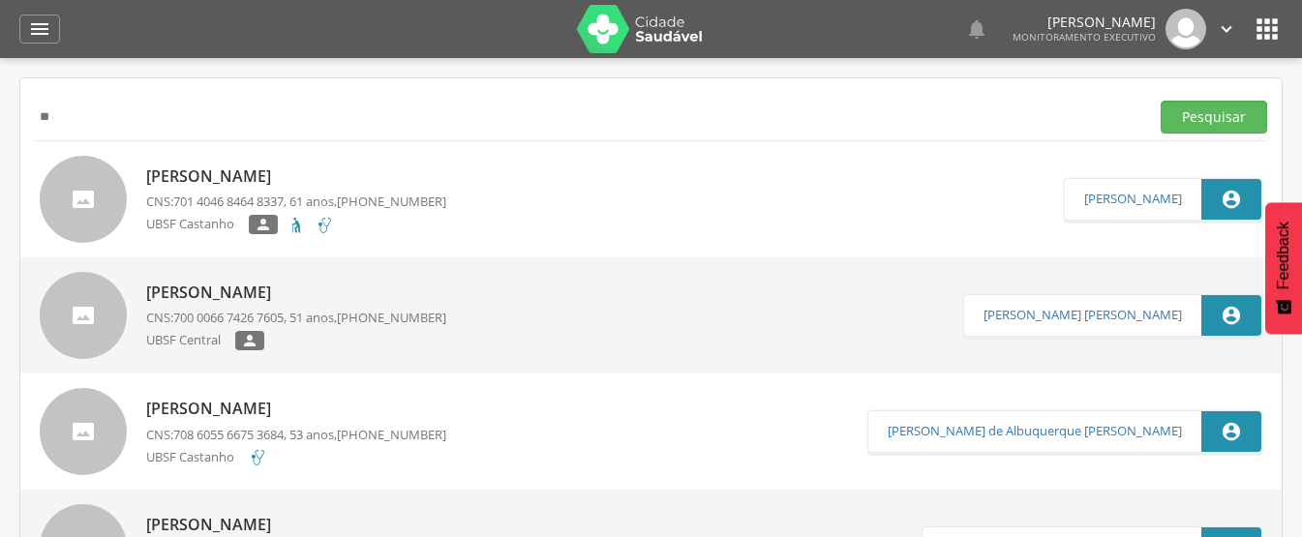
type input "*"
paste input "**********"
click at [1160, 101] on button "Pesquisar" at bounding box center [1213, 117] width 106 height 33
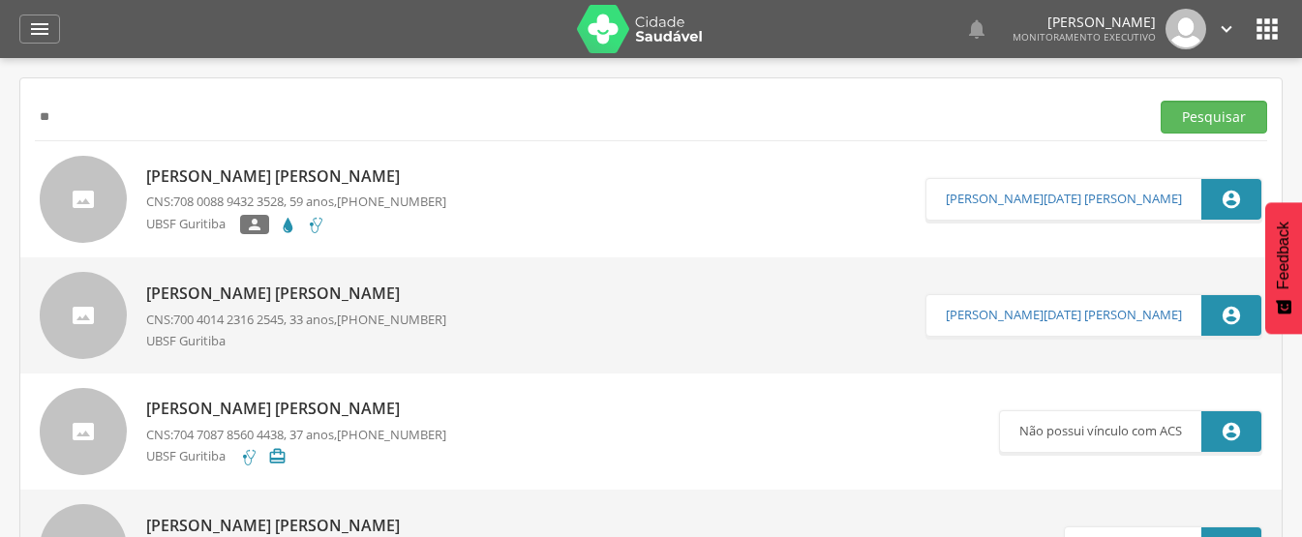
type input "*"
click at [1160, 101] on button "Pesquisar" at bounding box center [1213, 117] width 106 height 33
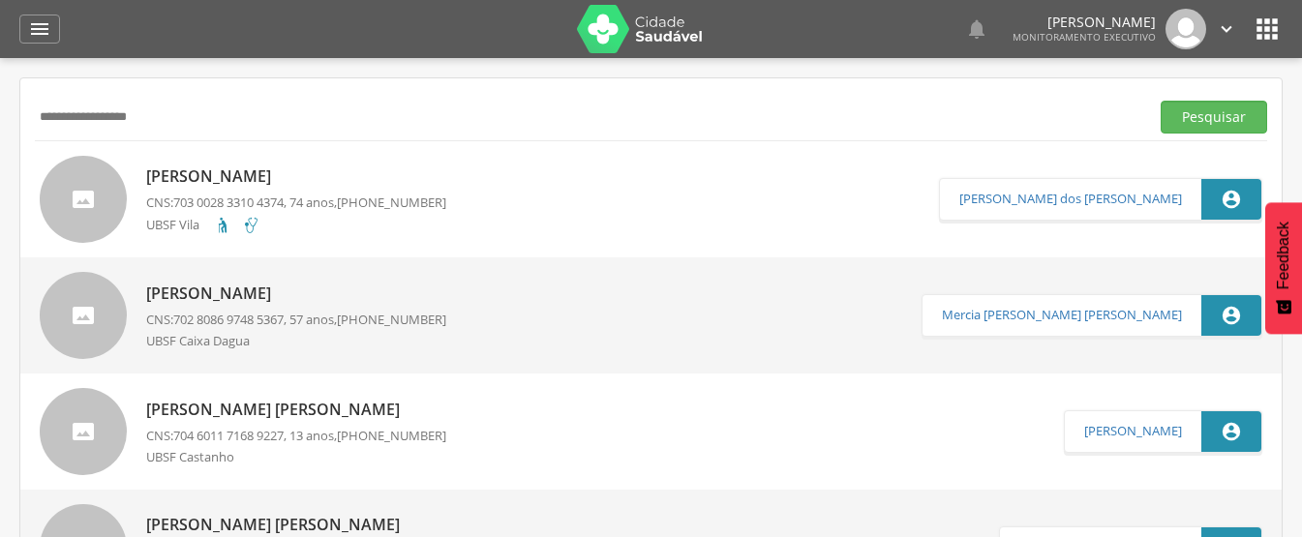
click at [174, 183] on p "Jose Alves Pereira" at bounding box center [296, 176] width 300 height 22
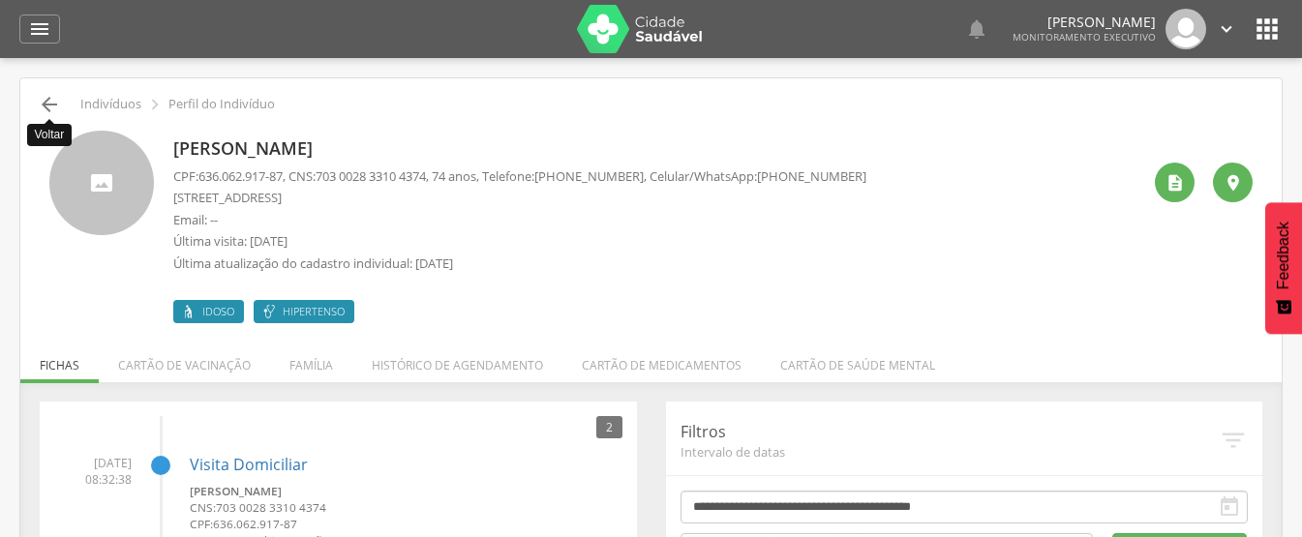
click at [47, 110] on icon "" at bounding box center [49, 104] width 23 height 23
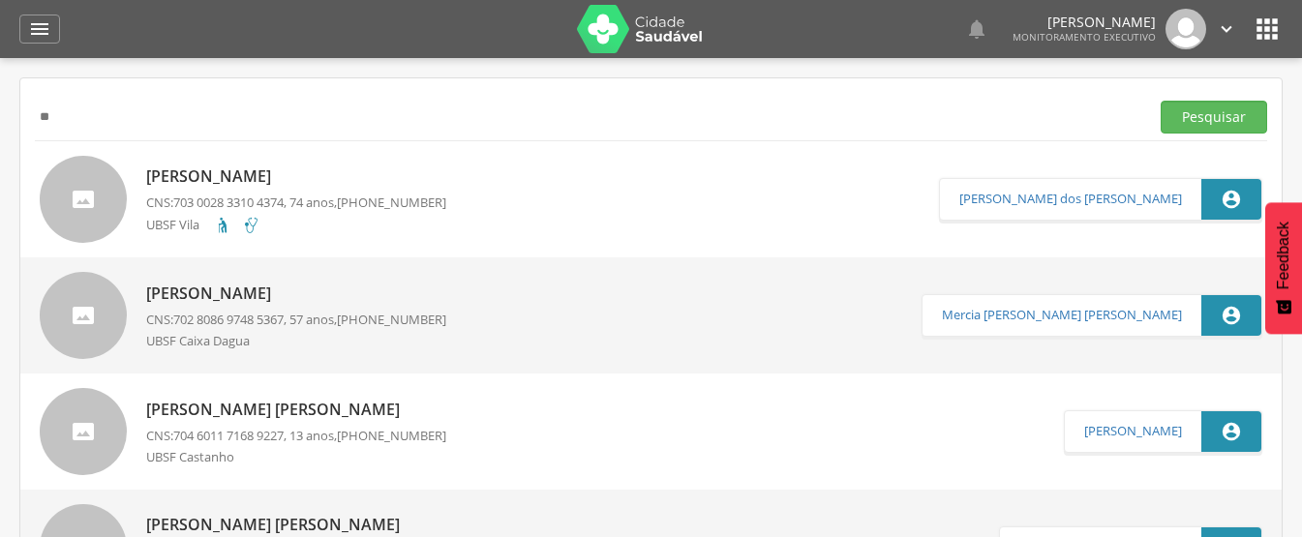
type input "*"
paste input "**********"
click at [1160, 101] on button "Pesquisar" at bounding box center [1213, 117] width 106 height 33
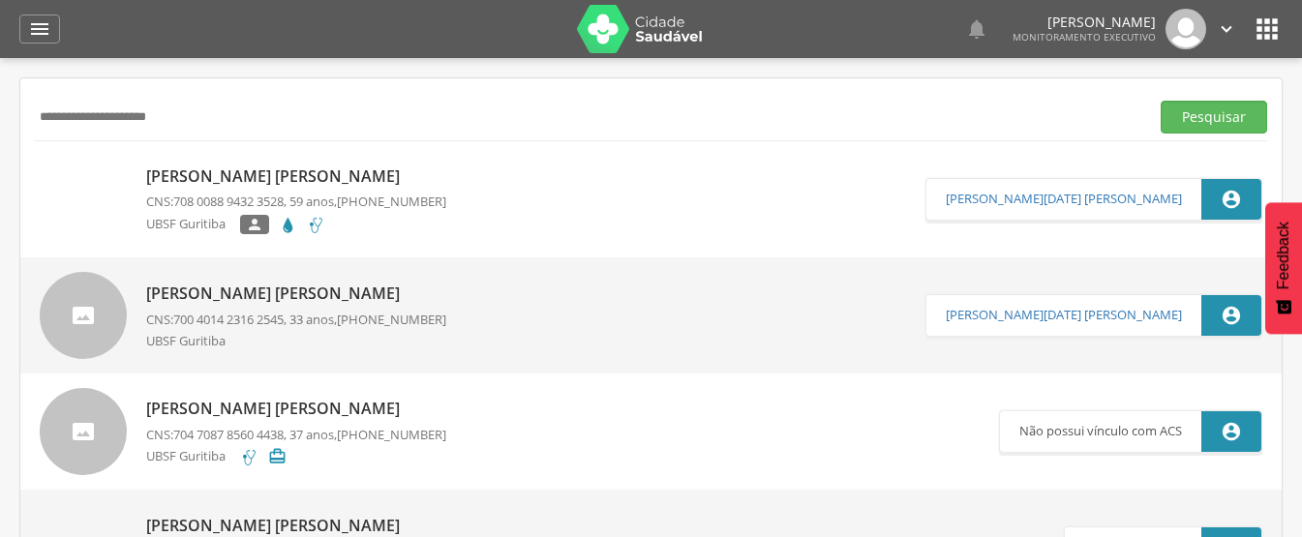
click at [307, 114] on input "**********" at bounding box center [588, 117] width 1106 height 33
click at [177, 182] on p "[PERSON_NAME]" at bounding box center [296, 176] width 300 height 22
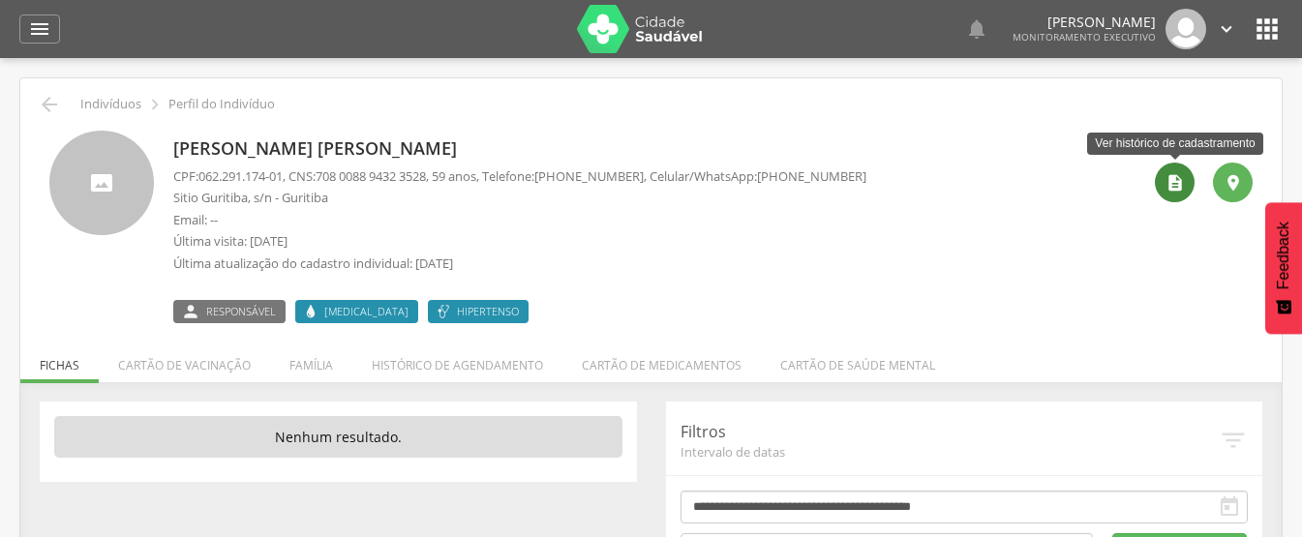
click at [1168, 178] on icon "" at bounding box center [1174, 182] width 19 height 19
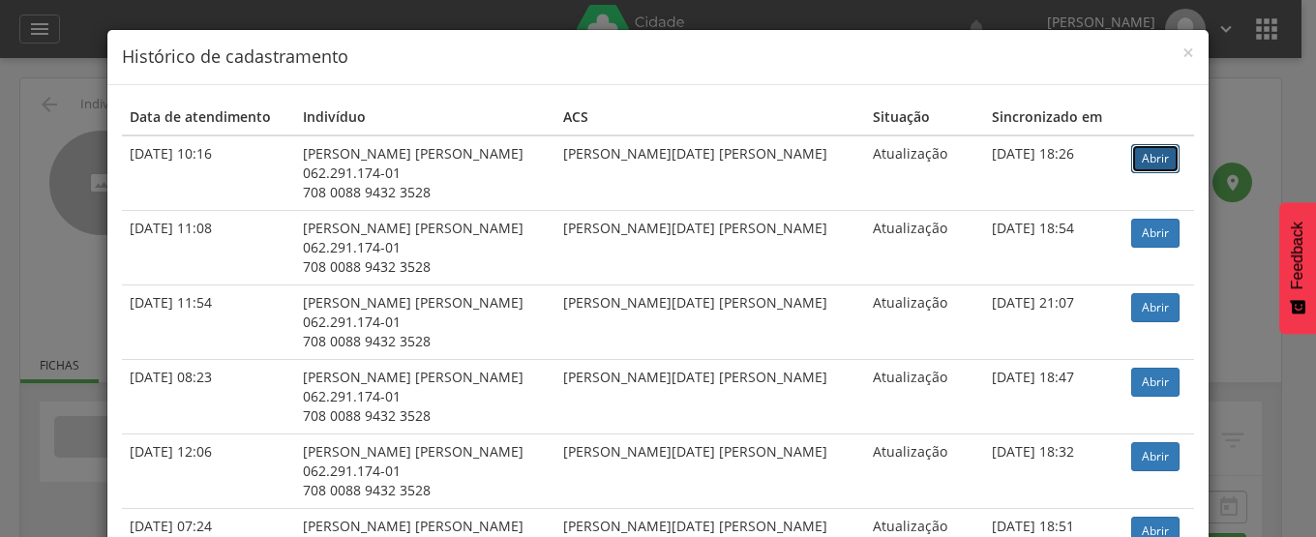
click at [1131, 170] on link "Abrir" at bounding box center [1155, 158] width 48 height 29
click at [1183, 53] on span "×" at bounding box center [1189, 52] width 12 height 27
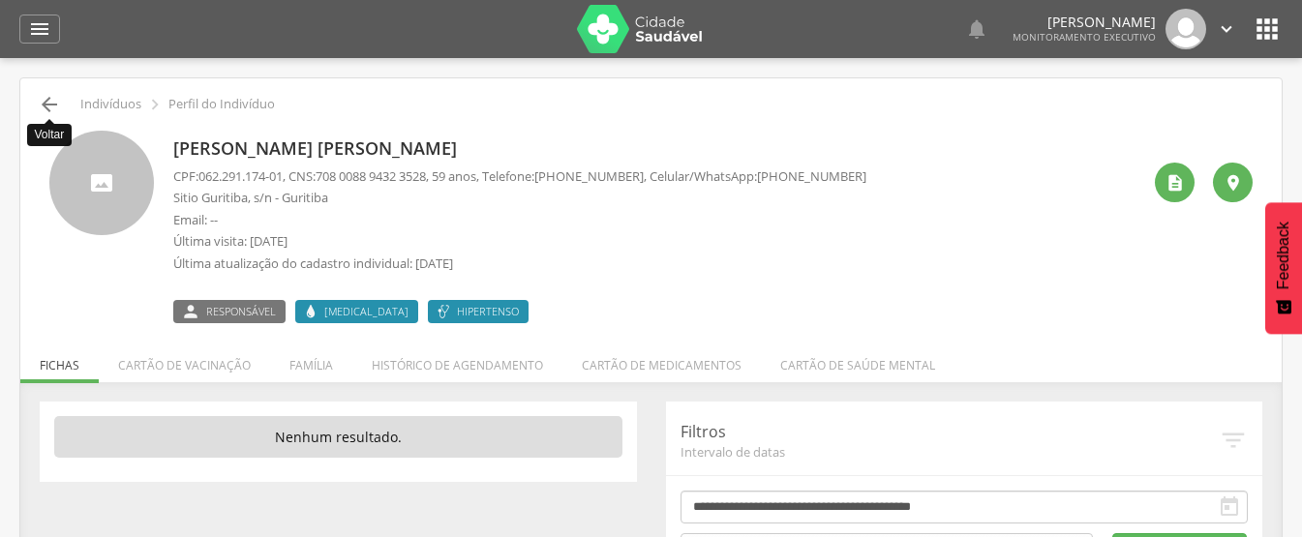
click at [49, 106] on icon "" at bounding box center [49, 104] width 23 height 23
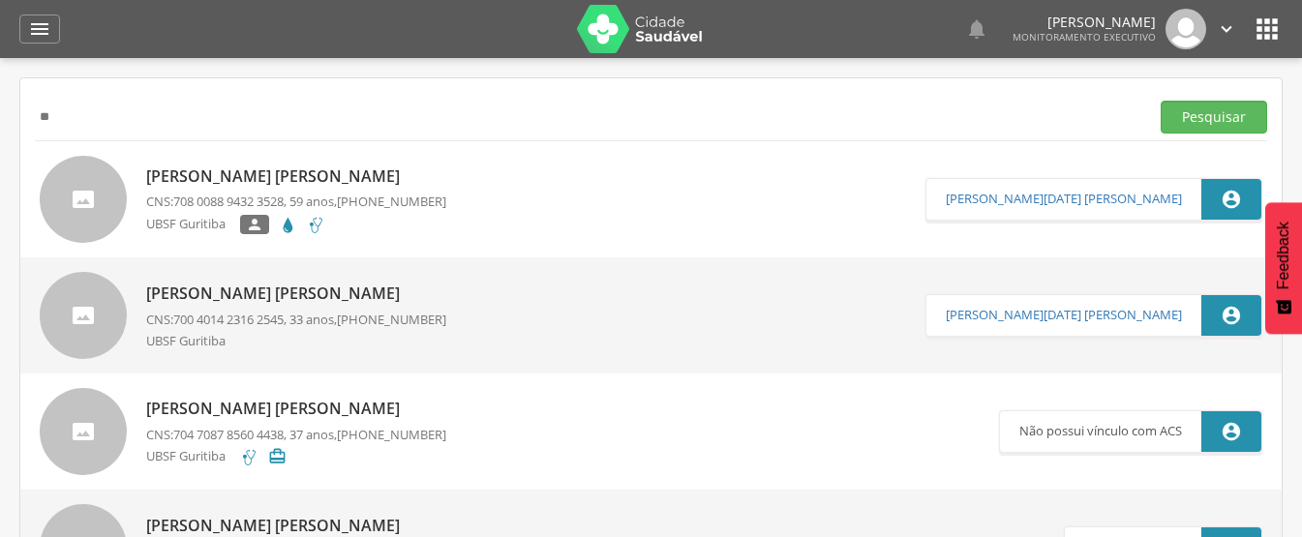
type input "*"
paste input "**********"
click at [1160, 101] on button "Pesquisar" at bounding box center [1213, 117] width 106 height 33
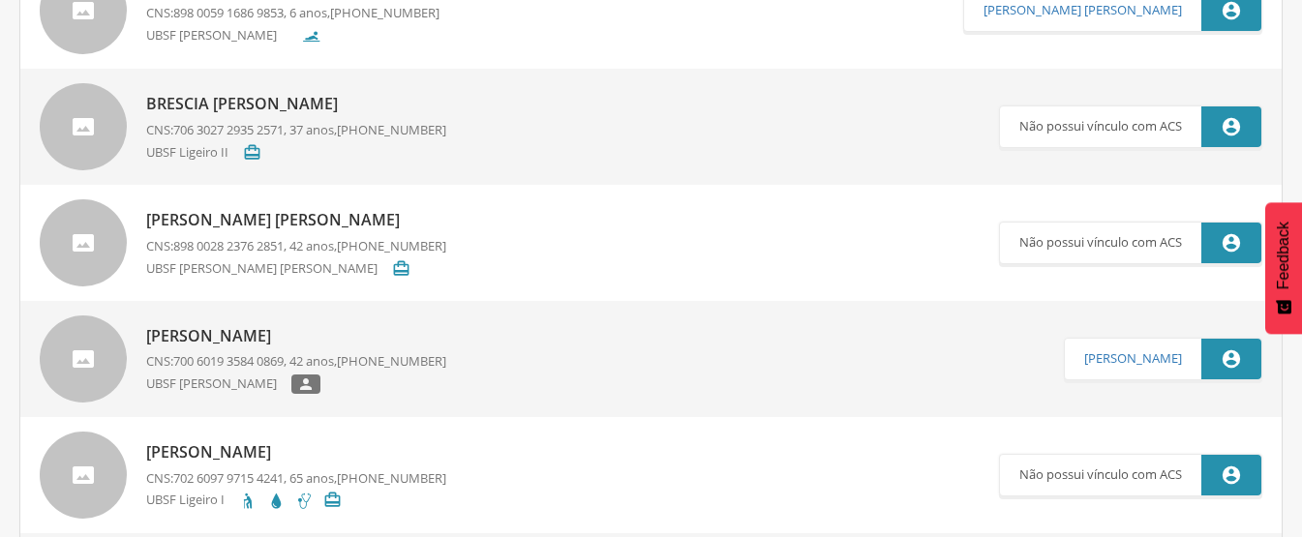
scroll to position [5498, 0]
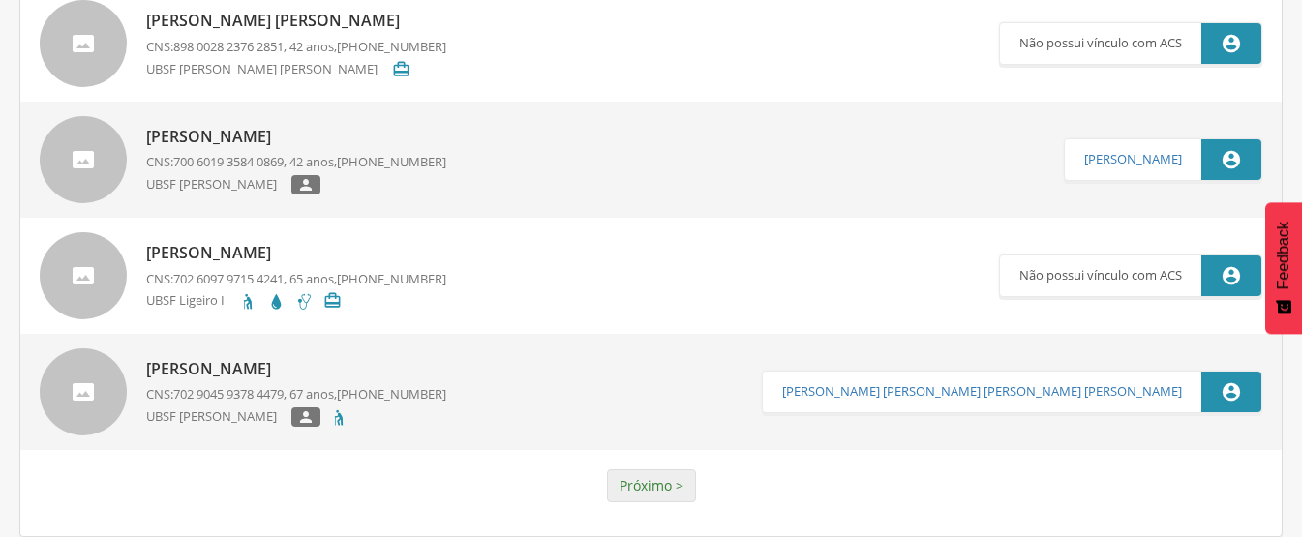
click at [676, 495] on link "Próximo >" at bounding box center [651, 485] width 89 height 33
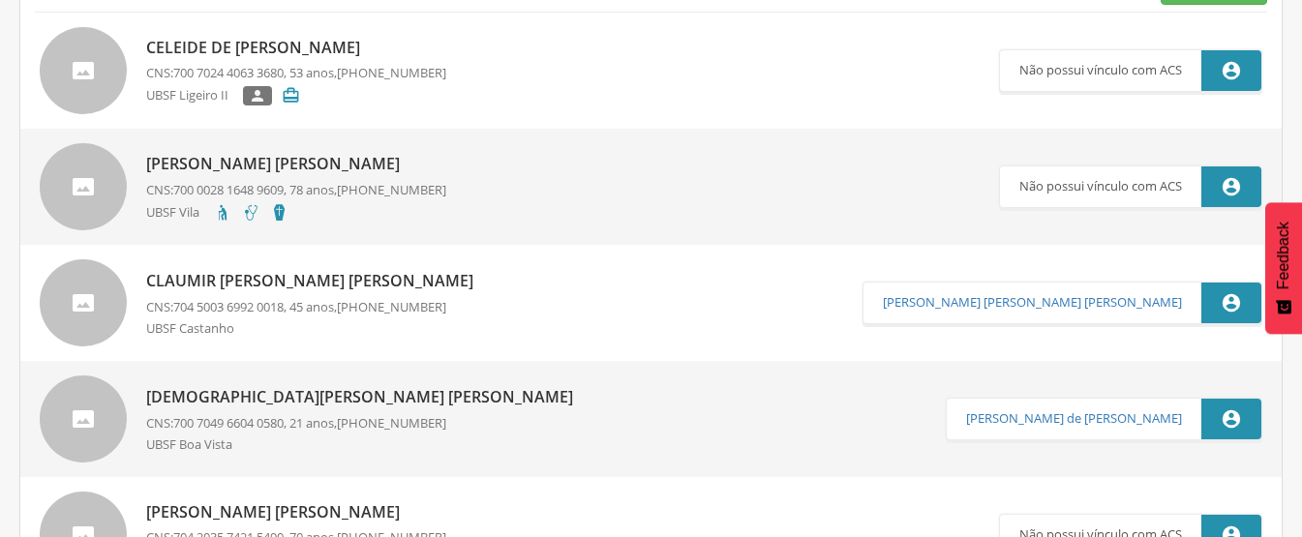
scroll to position [0, 0]
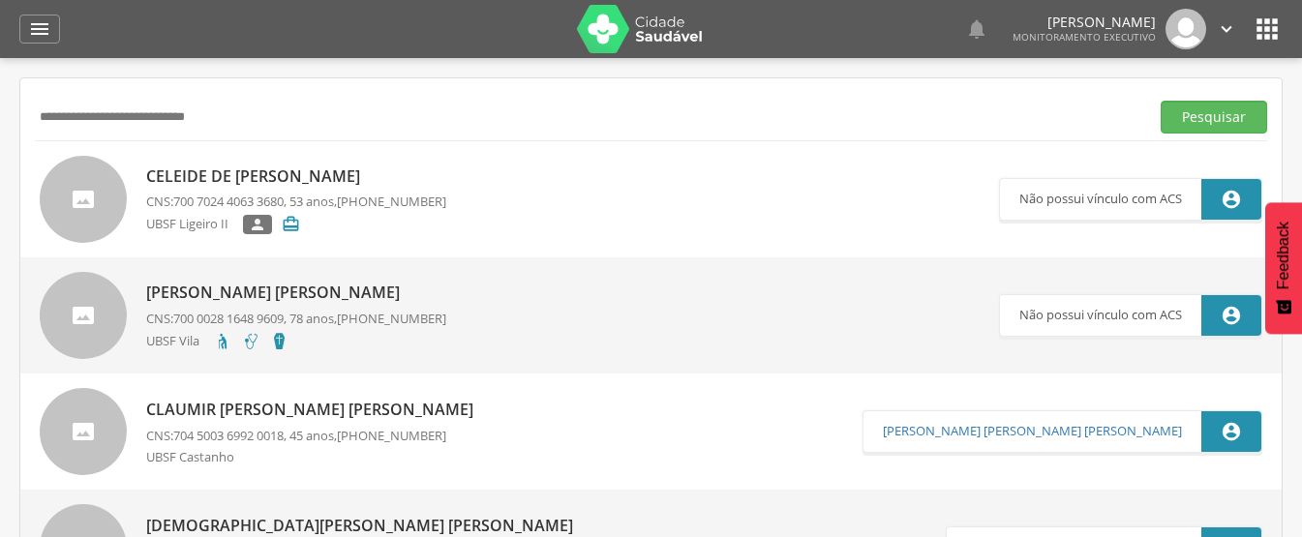
click at [300, 127] on input "**********" at bounding box center [588, 117] width 1106 height 33
type input "*"
paste input "**********"
type input "**********"
click at [1160, 101] on button "Pesquisar" at bounding box center [1213, 117] width 106 height 33
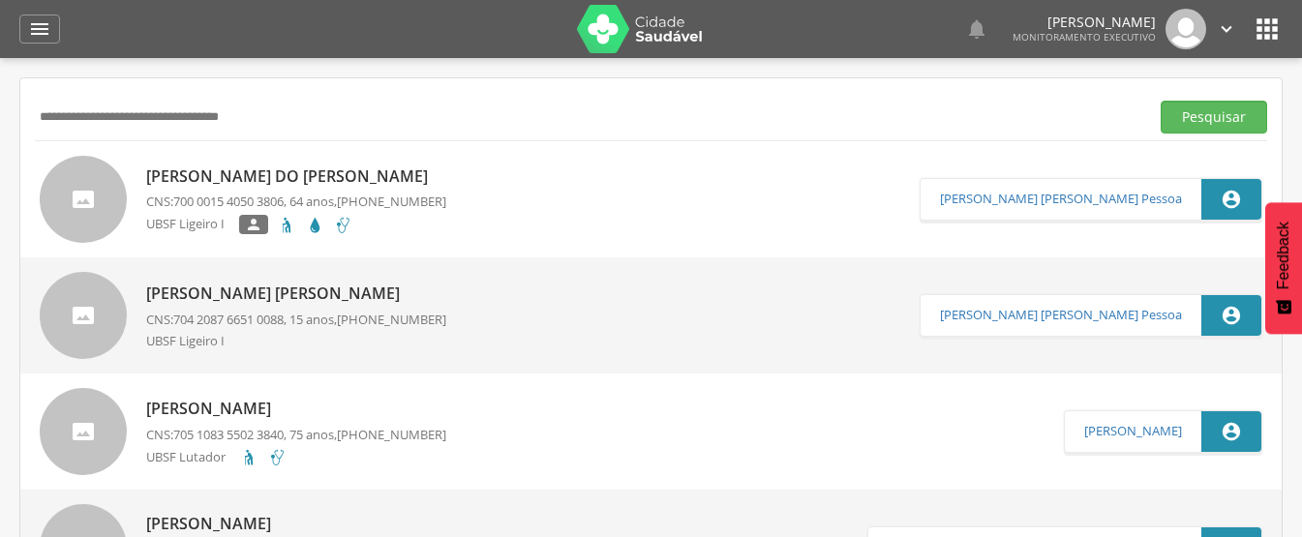
click at [283, 174] on p "Maria do Livramento Cassemiro Barbosa" at bounding box center [296, 176] width 300 height 22
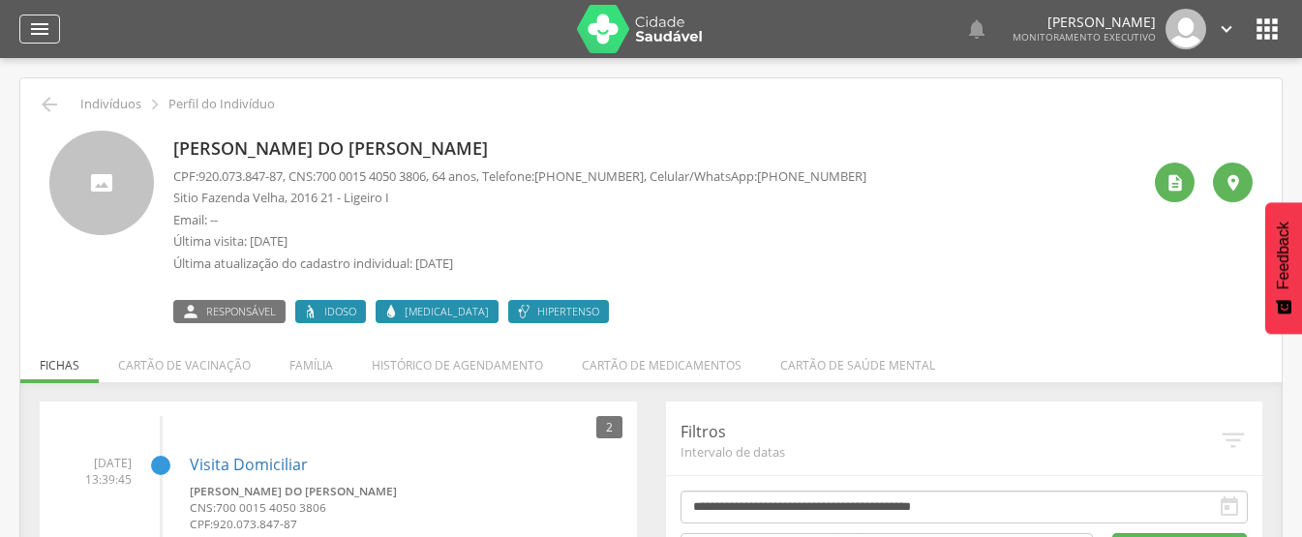
click at [37, 21] on icon "" at bounding box center [39, 28] width 23 height 23
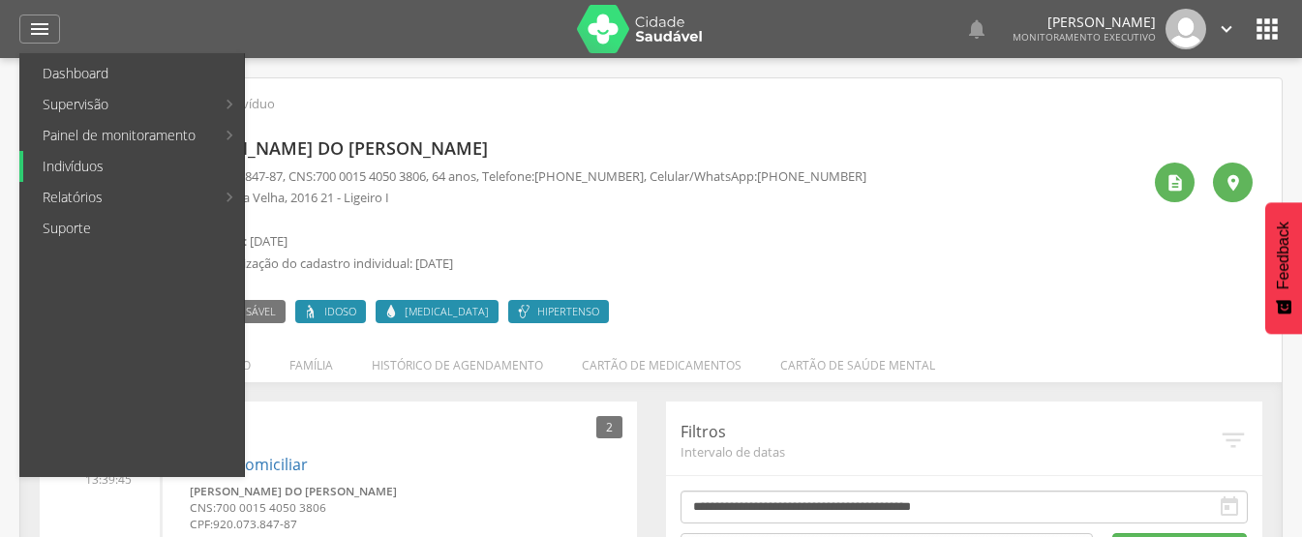
click at [91, 160] on link "Indivíduos" at bounding box center [133, 166] width 221 height 31
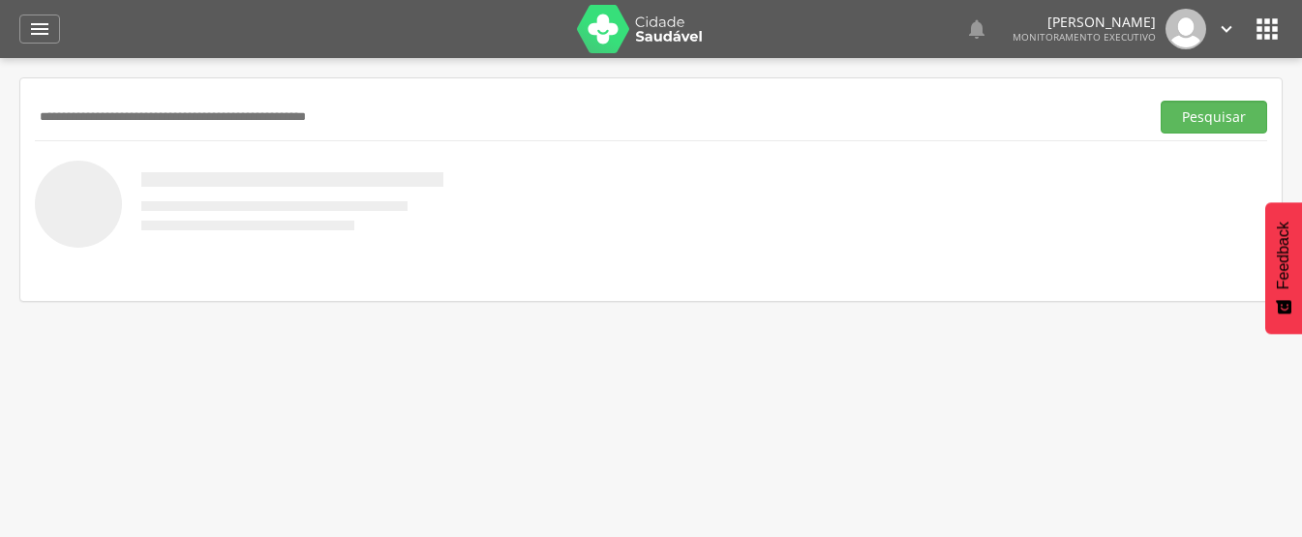
paste input "**********"
type input "**********"
click at [1160, 101] on button "Pesquisar" at bounding box center [1213, 117] width 106 height 33
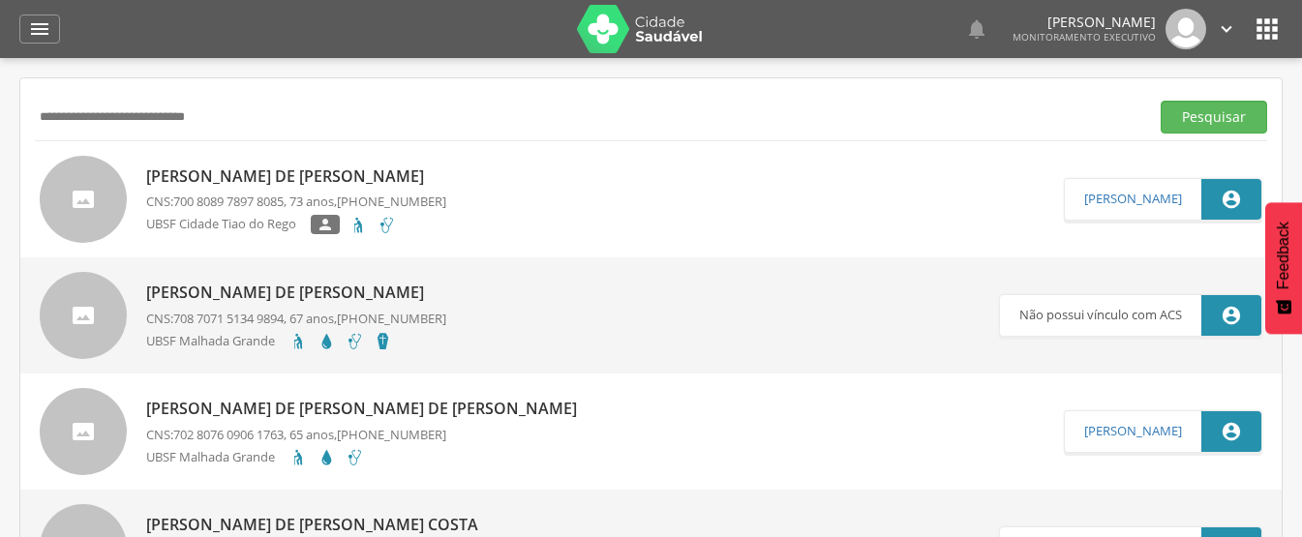
click at [1218, 28] on icon "" at bounding box center [1226, 28] width 21 height 21
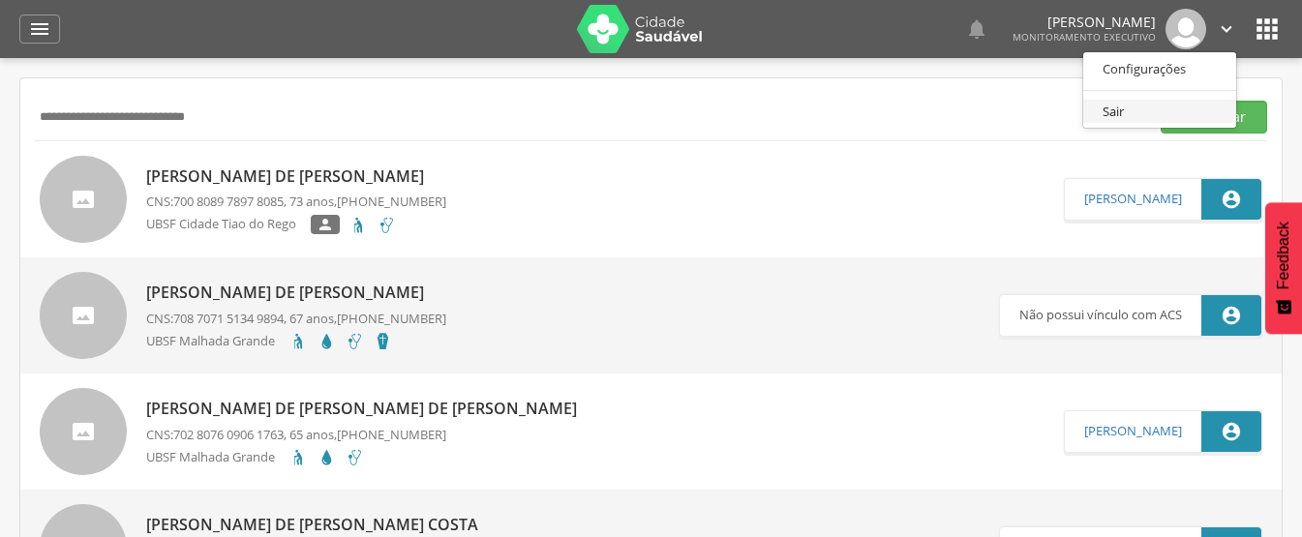
click at [1128, 114] on link "Sair" at bounding box center [1159, 112] width 153 height 24
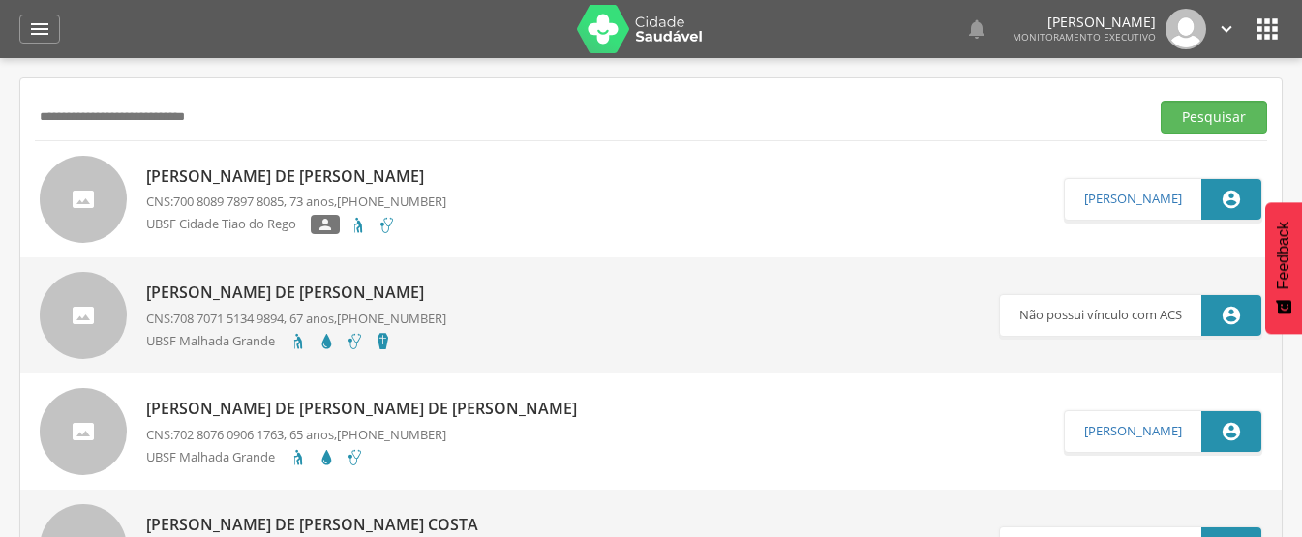
click at [1221, 29] on icon "" at bounding box center [1226, 28] width 21 height 21
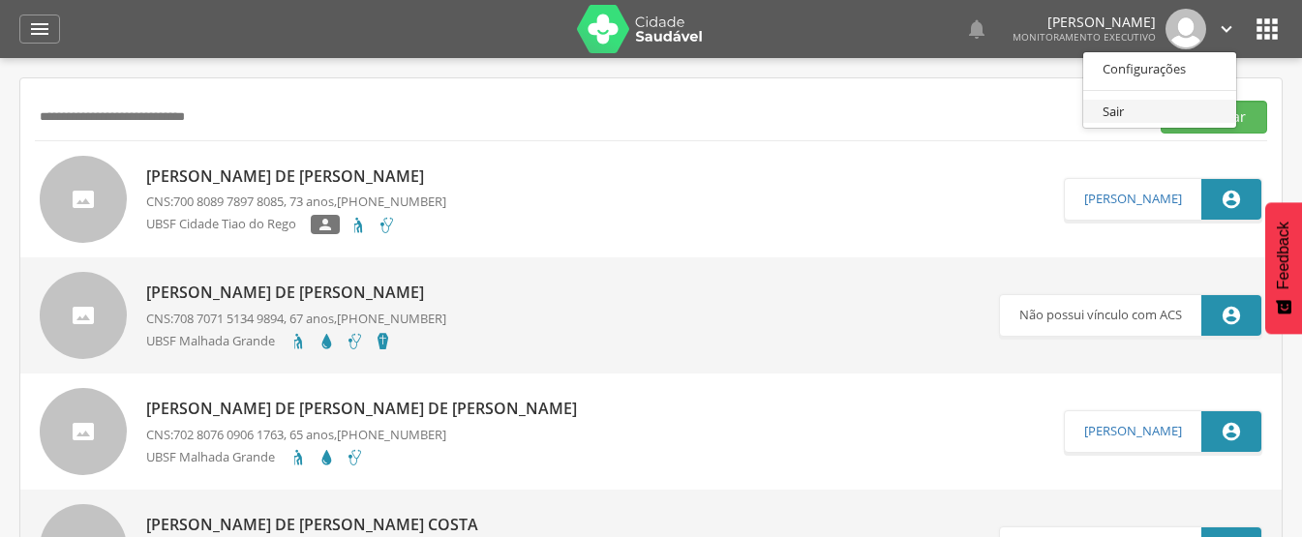
click at [1094, 115] on link "Sair" at bounding box center [1159, 112] width 153 height 24
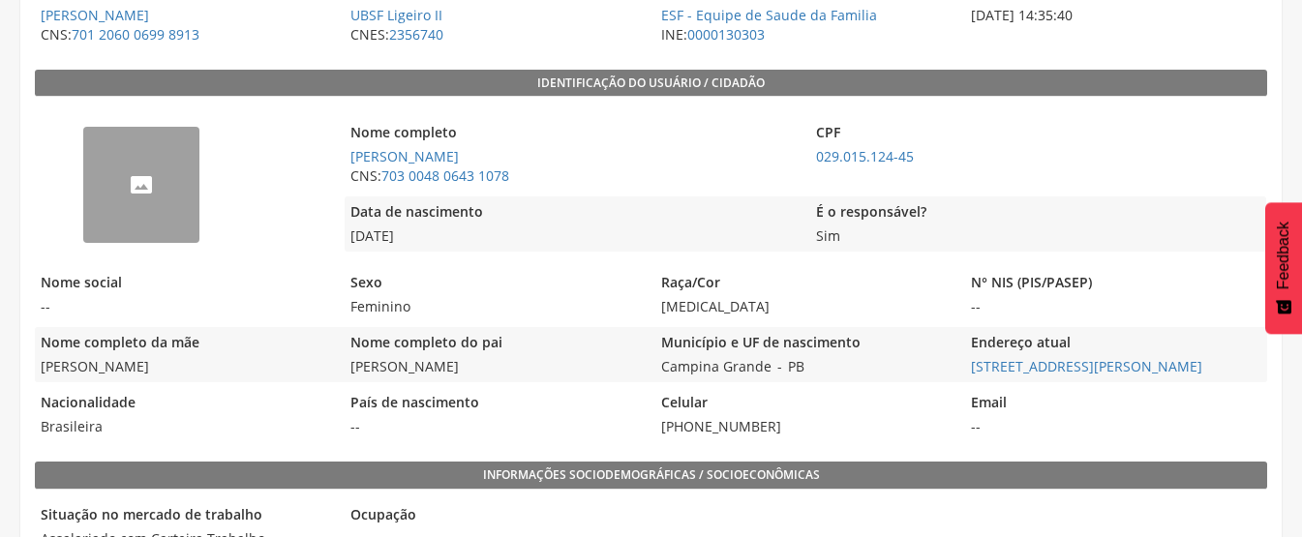
scroll to position [414, 0]
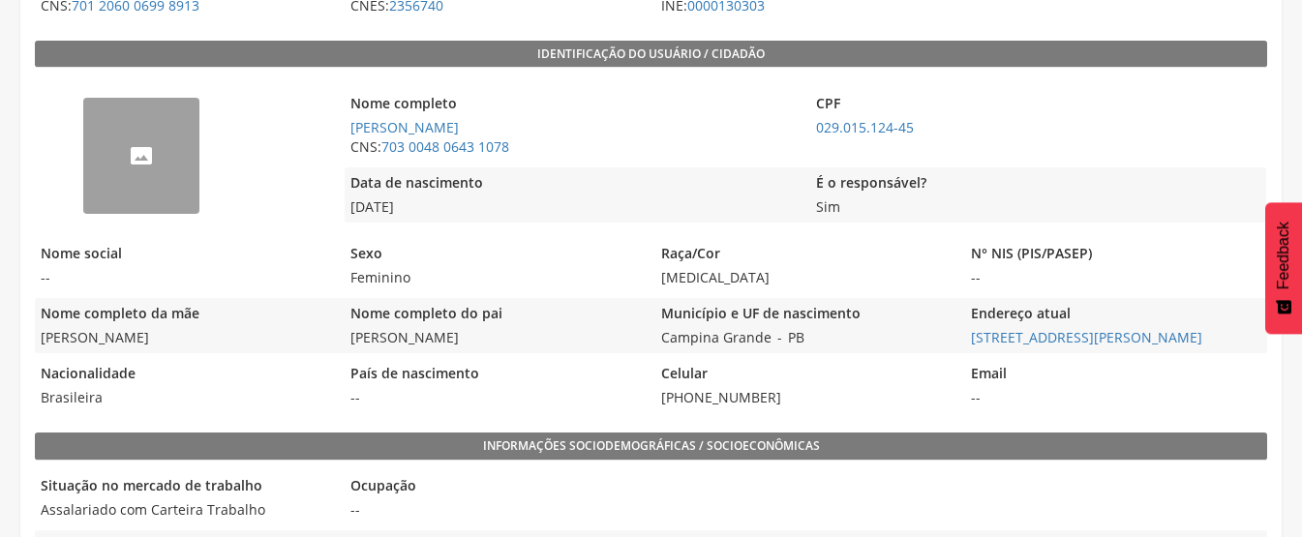
drag, startPoint x: 684, startPoint y: 400, endPoint x: 774, endPoint y: 401, distance: 90.0
click at [774, 401] on span "(83) 99192-9694" at bounding box center [805, 397] width 300 height 19
copy span "99192-9694"
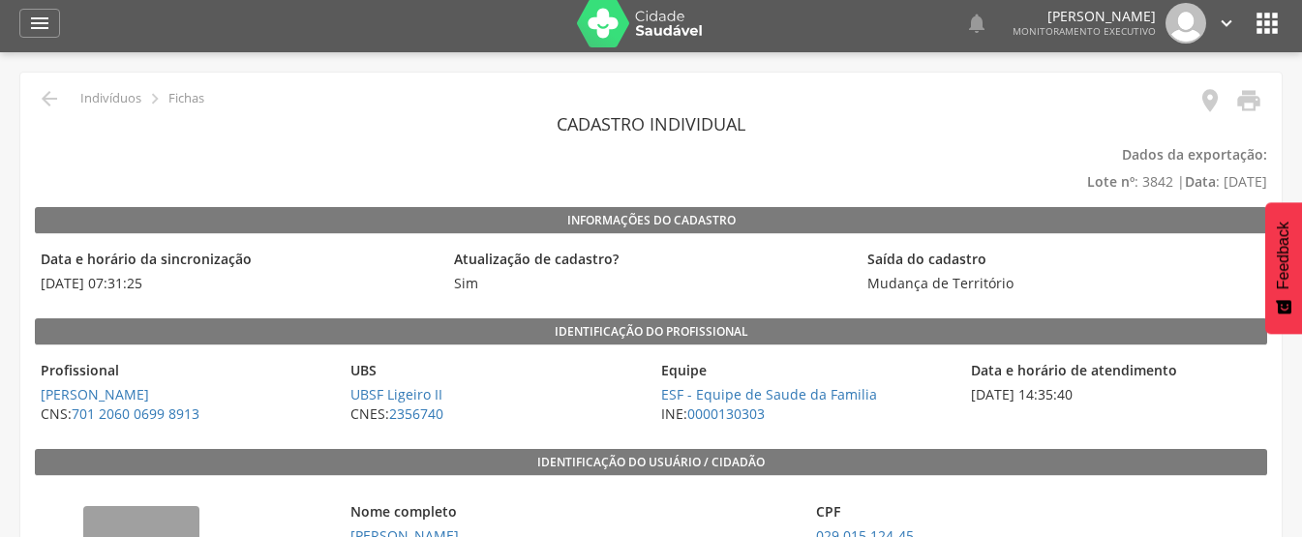
scroll to position [0, 0]
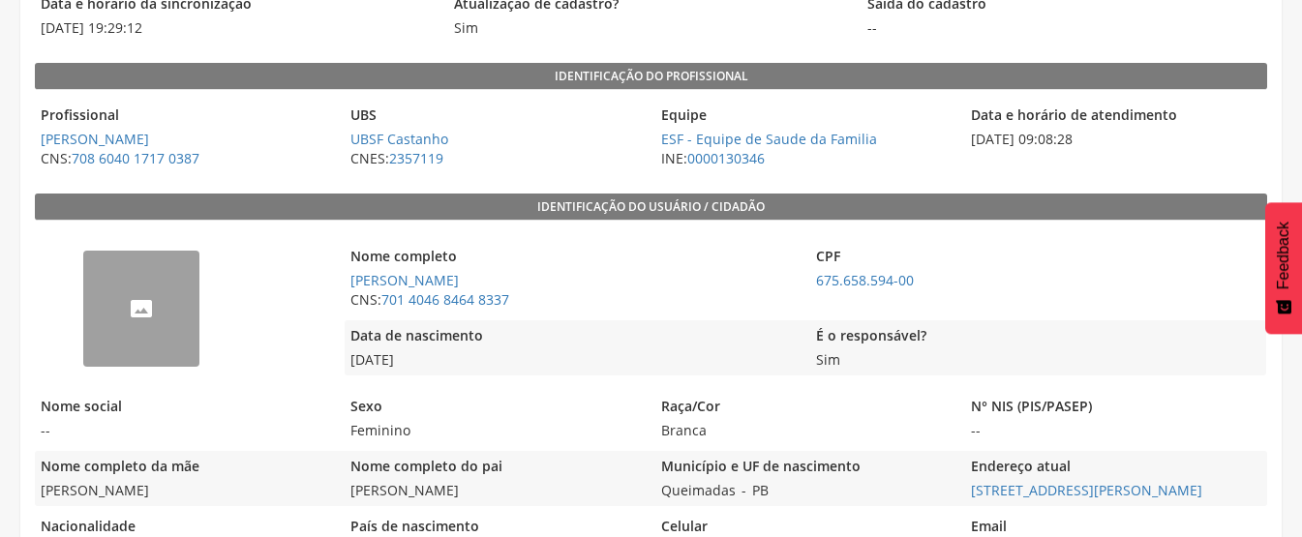
scroll to position [124, 0]
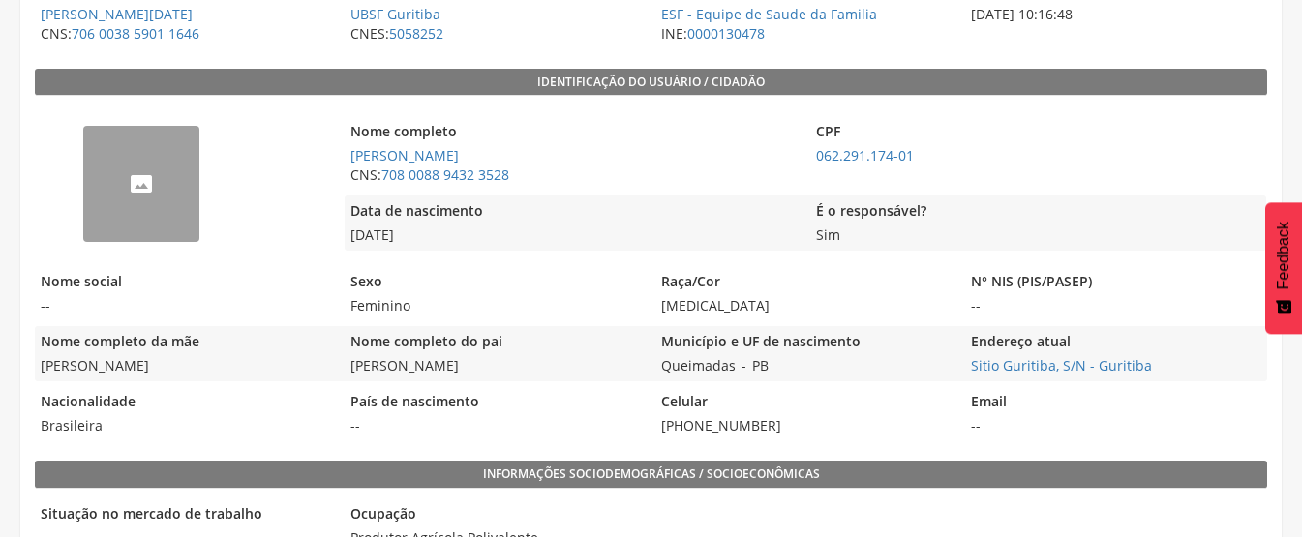
scroll to position [387, 0]
